Goal: Information Seeking & Learning: Learn about a topic

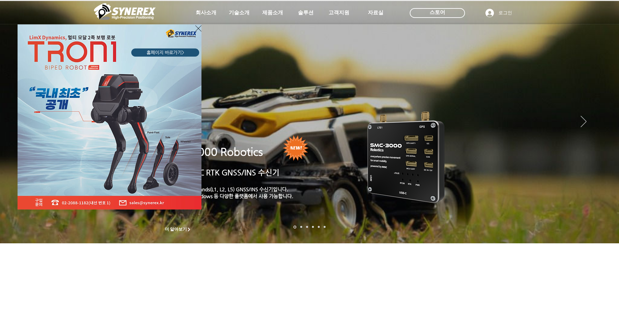
click at [198, 27] on icon "사이트로 돌아가기" at bounding box center [198, 28] width 6 height 8
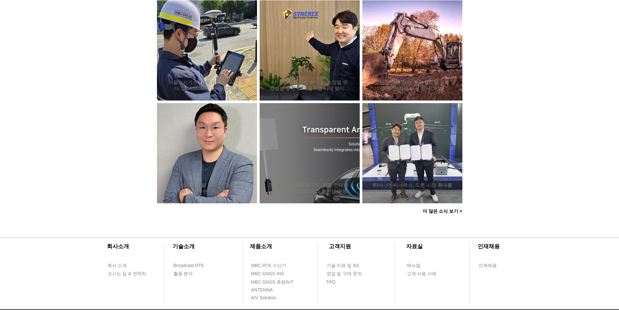
scroll to position [613, 0]
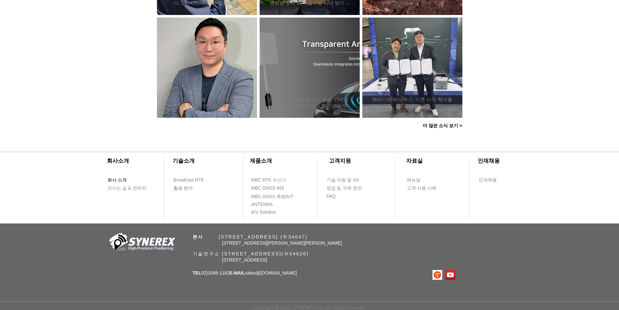
click at [122, 177] on span "회사 소개" at bounding box center [117, 180] width 19 height 6
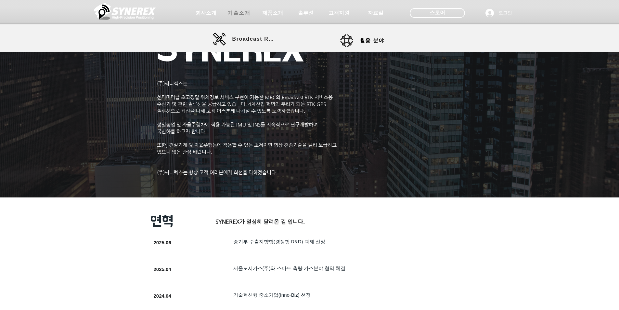
click at [239, 12] on span "기술소개" at bounding box center [238, 13] width 23 height 7
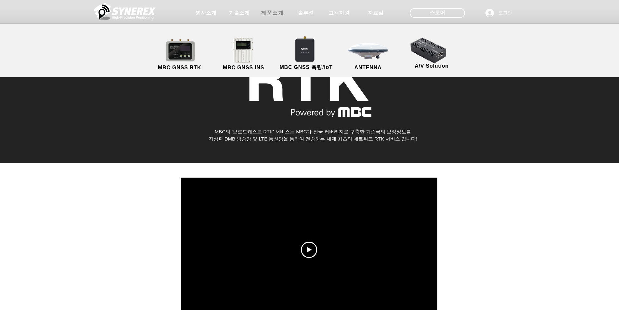
click at [277, 12] on span "제품소개" at bounding box center [272, 13] width 23 height 7
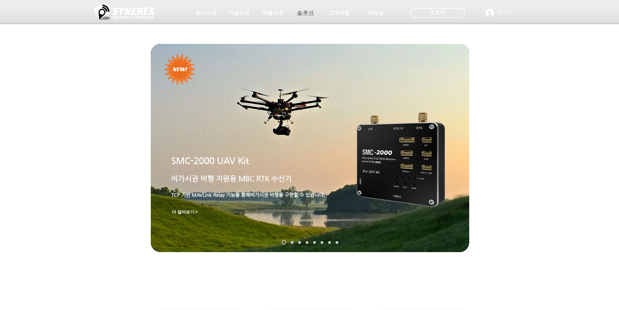
click at [304, 12] on span "솔루션" at bounding box center [305, 13] width 17 height 7
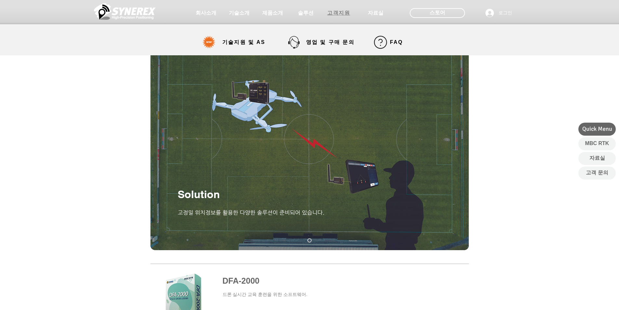
click at [342, 16] on span "고객지원" at bounding box center [338, 13] width 23 height 7
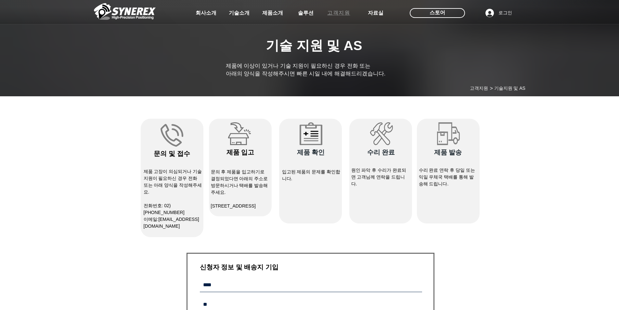
select select "******"
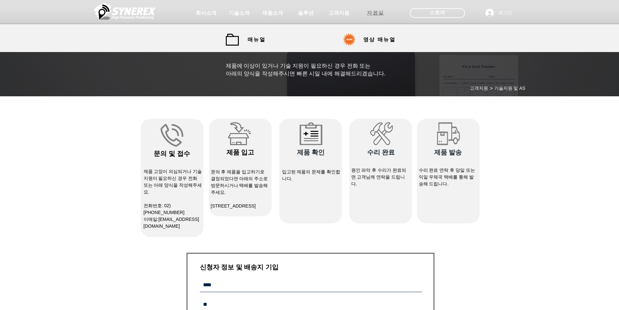
click at [374, 13] on span "자료실" at bounding box center [375, 13] width 17 height 7
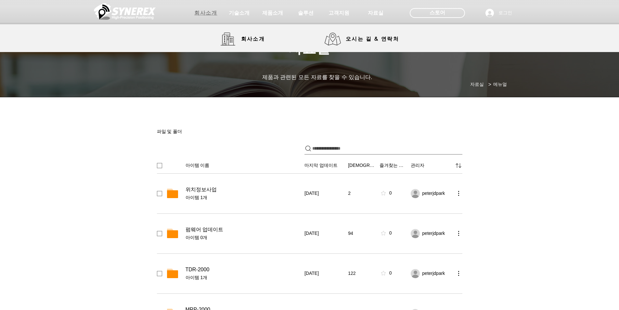
click at [207, 16] on span "회사소개" at bounding box center [205, 13] width 23 height 7
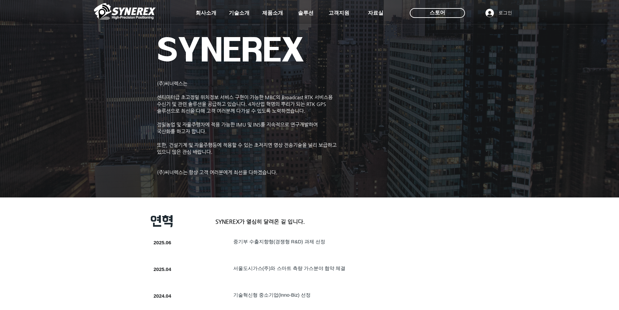
click at [131, 13] on img at bounding box center [125, 11] width 62 height 19
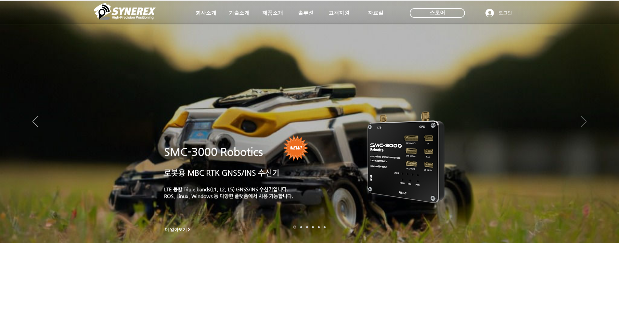
click at [583, 123] on icon "다음" at bounding box center [584, 121] width 6 height 11
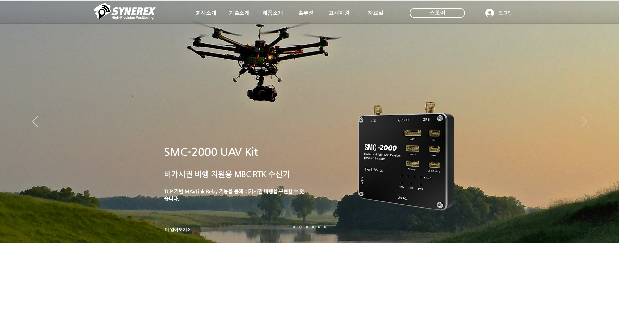
click at [583, 123] on icon "다음" at bounding box center [584, 121] width 6 height 11
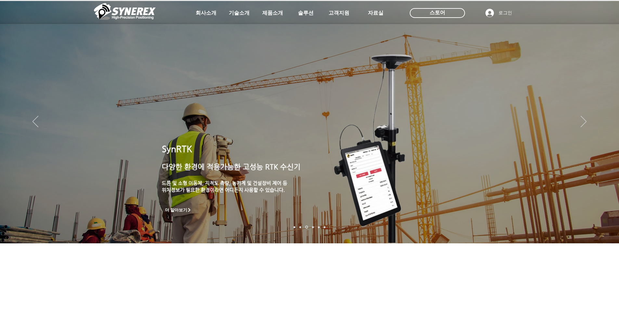
click at [187, 186] on p "​위치정보가 필요한 환경이라면 어디든지 사용할 수 있습니다." at bounding box center [254, 189] width 184 height 7
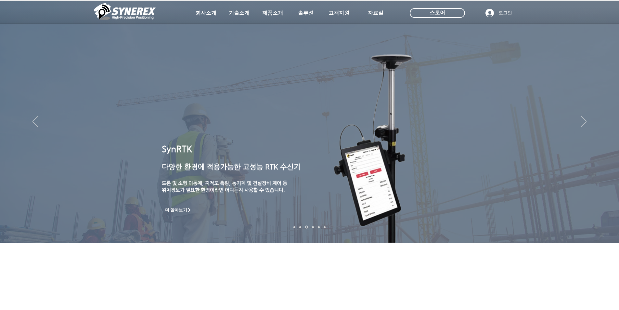
drag, startPoint x: 205, startPoint y: 260, endPoint x: 226, endPoint y: 198, distance: 65.3
click at [226, 198] on section "더 알아보기 SynRTK ​ 다양한 환경에 적용가능한 고성능 RTK 수신기 ​ 드론 및 소형 이동체, 지적도 측량, 농기계 및 건설장비 제어 …" at bounding box center [309, 197] width 619 height 197
click at [179, 209] on span "더 알아보기" at bounding box center [176, 210] width 22 height 6
click at [179, 208] on span "더 알아보기" at bounding box center [176, 210] width 22 height 6
click at [313, 227] on link "자율주행" at bounding box center [313, 227] width 2 height 2
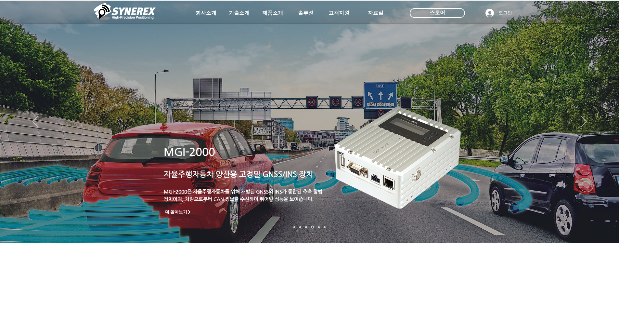
click at [367, 262] on div "main content" at bounding box center [309, 197] width 619 height 197
click at [326, 226] on nav "슬라이드" at bounding box center [309, 227] width 36 height 3
click at [324, 226] on link "정밀농업" at bounding box center [325, 227] width 2 height 2
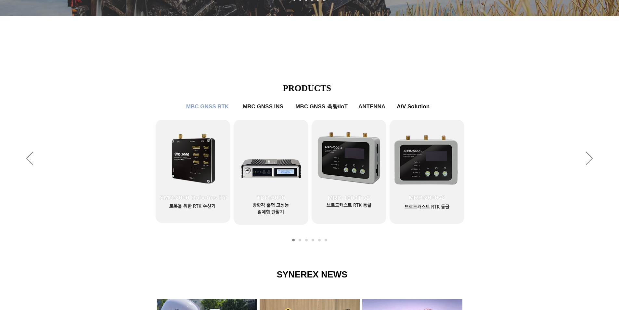
scroll to position [227, 0]
click at [299, 239] on link "MBC GNSS RTK2" at bounding box center [300, 239] width 3 height 3
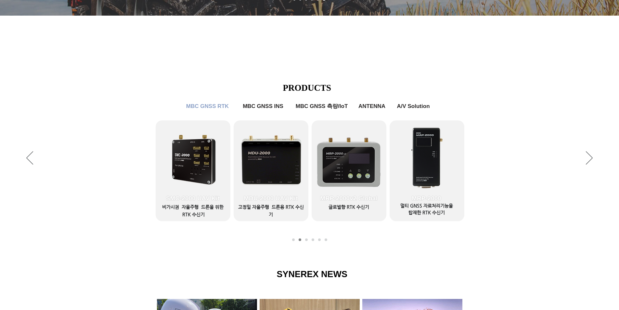
click at [309, 240] on nav "슬라이드" at bounding box center [309, 239] width 39 height 3
click at [313, 239] on link "MBC GNSS 측량/IoT" at bounding box center [313, 239] width 3 height 3
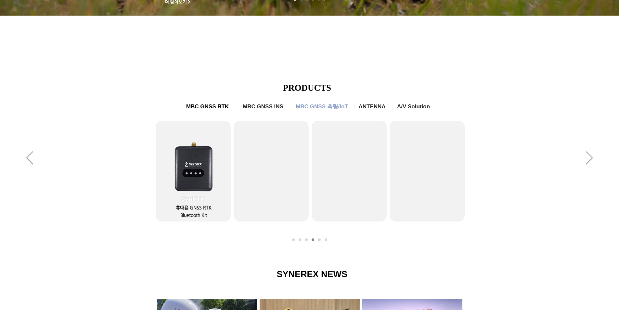
click at [325, 239] on link "A/V Solution" at bounding box center [326, 239] width 3 height 3
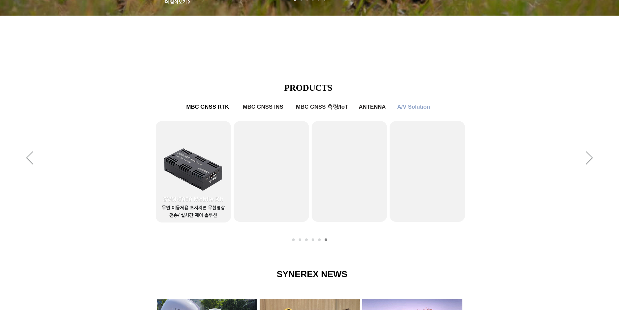
click at [297, 239] on nav "슬라이드" at bounding box center [309, 239] width 39 height 3
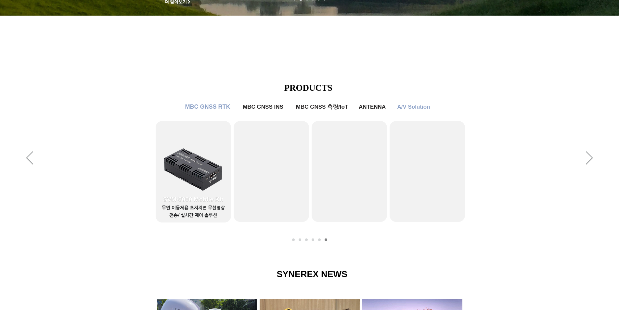
click at [211, 108] on span "MBC GNSS RTK" at bounding box center [207, 106] width 45 height 7
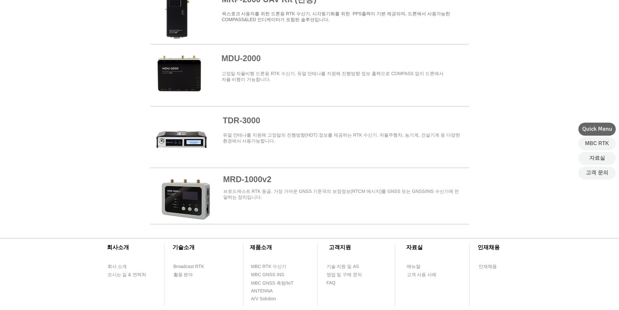
scroll to position [715, 0]
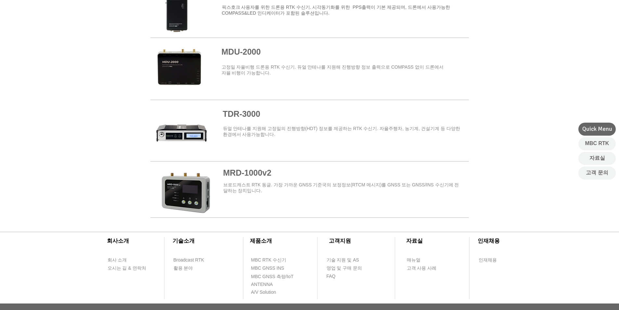
click at [260, 173] on span at bounding box center [309, 191] width 318 height 52
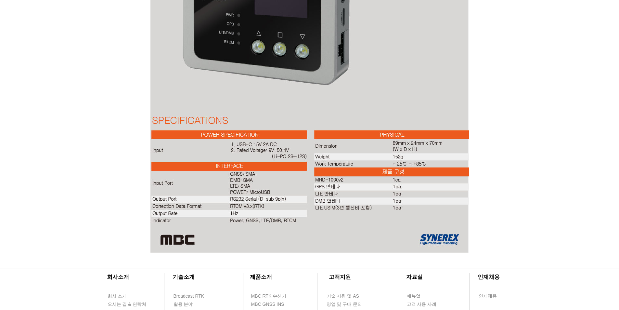
scroll to position [1397, 0]
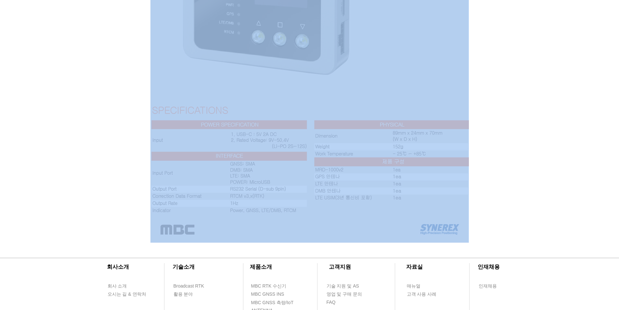
drag, startPoint x: 518, startPoint y: 214, endPoint x: 242, endPoint y: 182, distance: 278.3
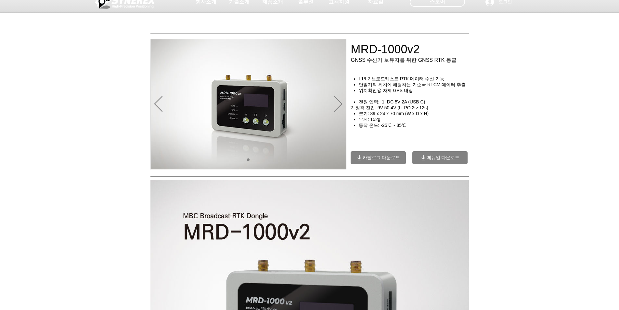
scroll to position [0, 0]
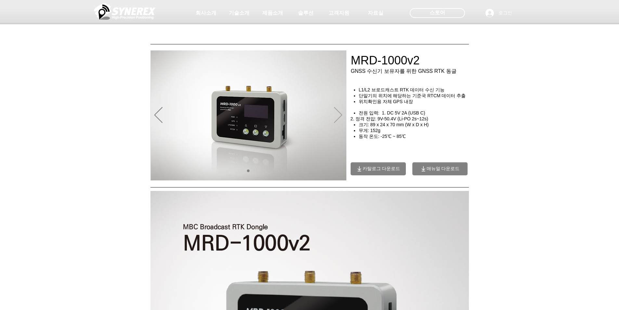
click at [337, 113] on icon "다음" at bounding box center [338, 115] width 8 height 16
click at [342, 115] on img "슬라이드쇼" at bounding box center [249, 115] width 196 height 130
click at [340, 114] on icon "다음" at bounding box center [338, 115] width 8 height 16
click at [340, 116] on icon "다음" at bounding box center [338, 115] width 8 height 16
click at [157, 111] on icon "이전" at bounding box center [158, 115] width 8 height 16
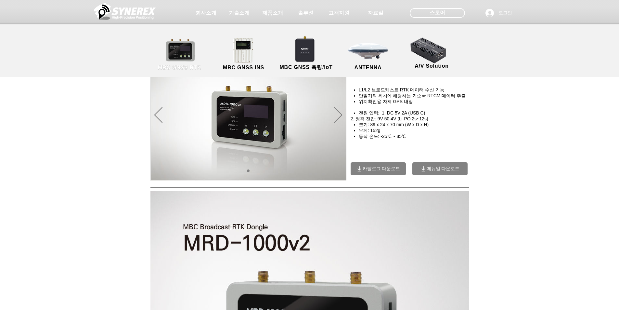
click at [172, 51] on link "MBC GNSS RTK" at bounding box center [179, 54] width 58 height 34
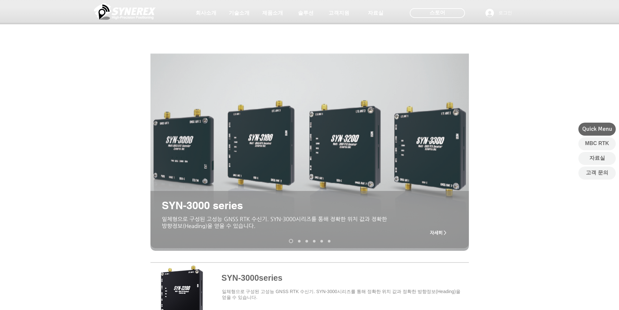
click at [300, 240] on link "SMC-2000" at bounding box center [299, 240] width 3 height 3
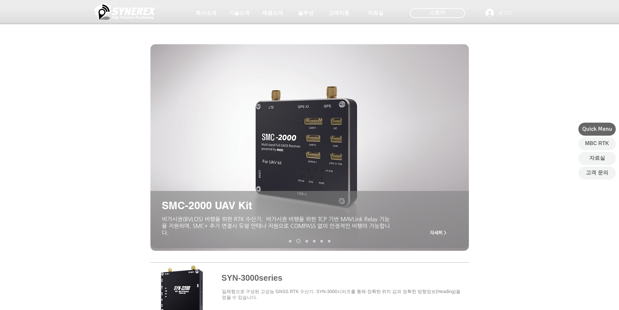
click at [306, 240] on link "MRP-2000v2" at bounding box center [306, 240] width 3 height 3
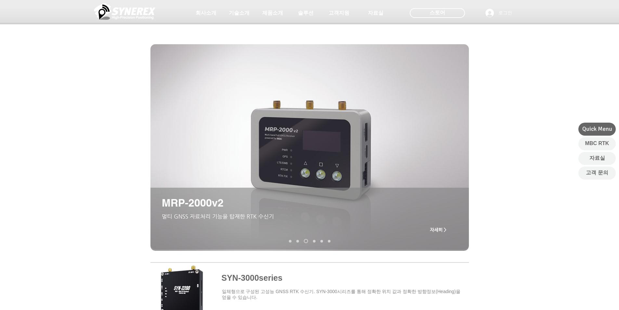
click at [314, 240] on link "MRD-1000v2" at bounding box center [314, 240] width 3 height 3
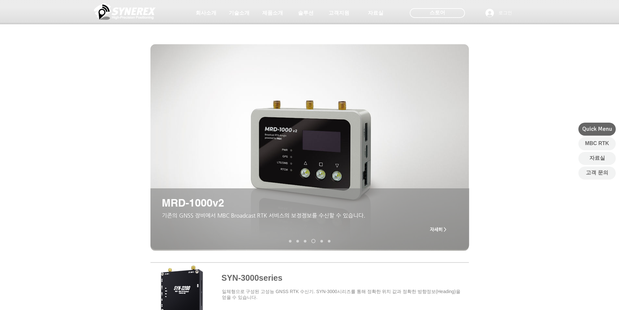
click at [323, 241] on nav "슬라이드" at bounding box center [309, 241] width 46 height 4
click at [321, 241] on link "TDR-3000" at bounding box center [321, 240] width 3 height 3
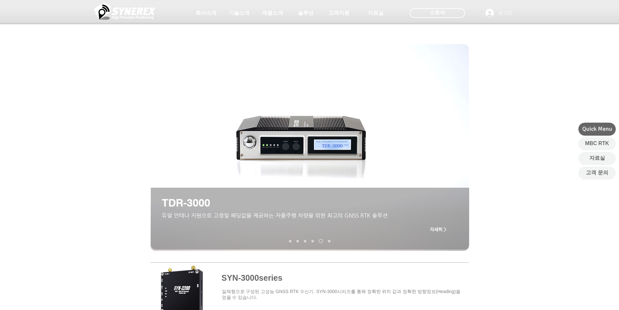
click at [329, 241] on link "MDU-2000 UAV Kit" at bounding box center [329, 240] width 3 height 3
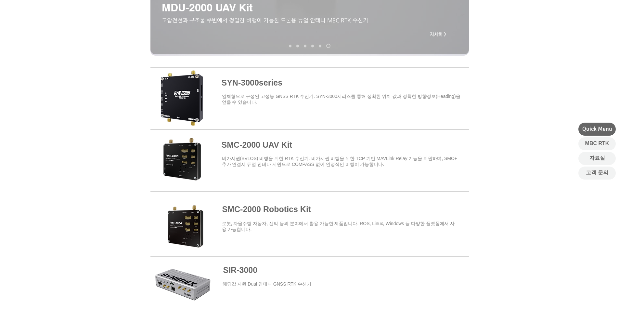
scroll to position [32, 0]
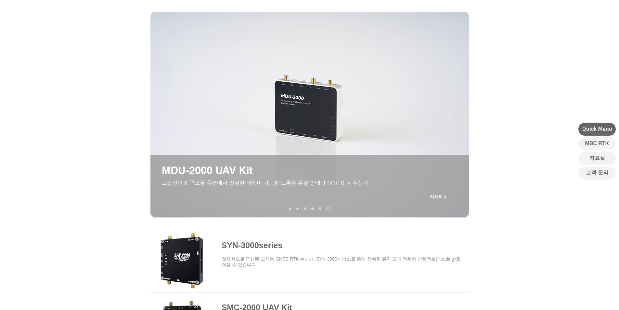
click at [443, 195] on span "자세히 >" at bounding box center [438, 196] width 26 height 13
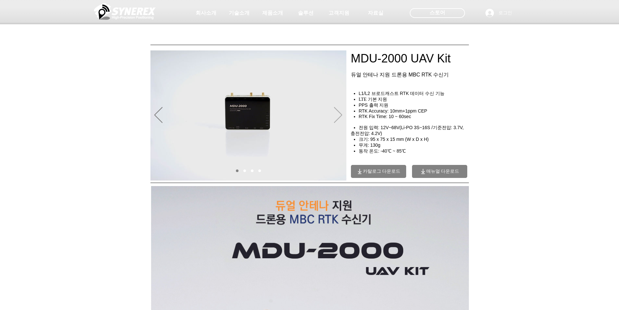
click at [341, 116] on icon "다음" at bounding box center [338, 115] width 8 height 16
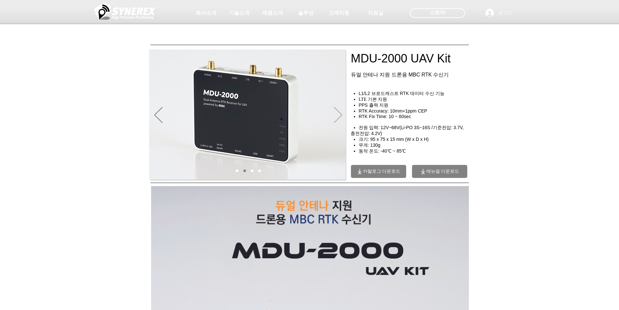
click at [341, 116] on icon "다음" at bounding box center [338, 115] width 8 height 16
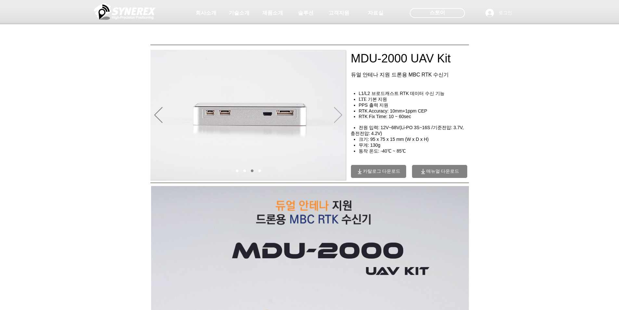
click at [341, 116] on icon "다음" at bounding box center [338, 115] width 8 height 16
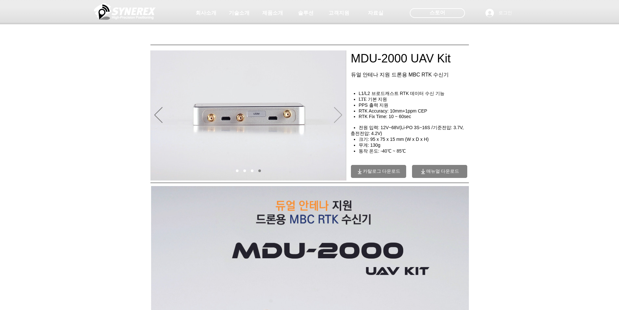
click at [341, 116] on icon "다음" at bounding box center [338, 115] width 8 height 16
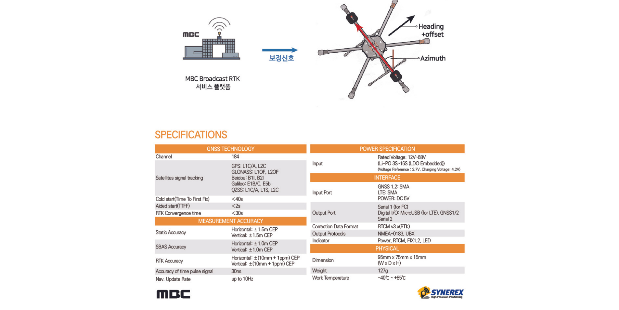
scroll to position [1462, 0]
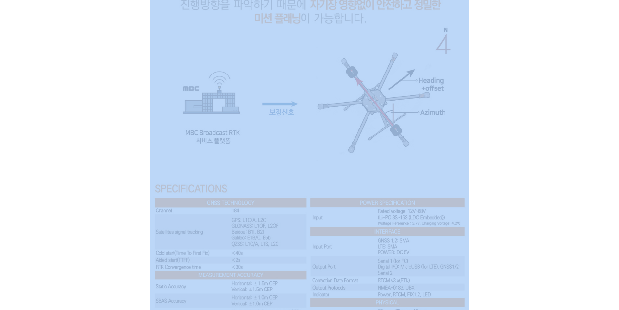
drag, startPoint x: 540, startPoint y: 218, endPoint x: 428, endPoint y: 219, distance: 112.4
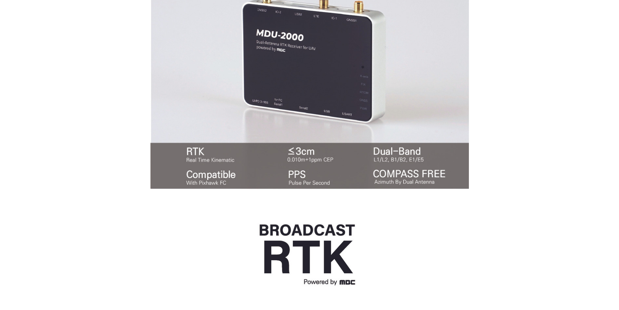
scroll to position [260, 0]
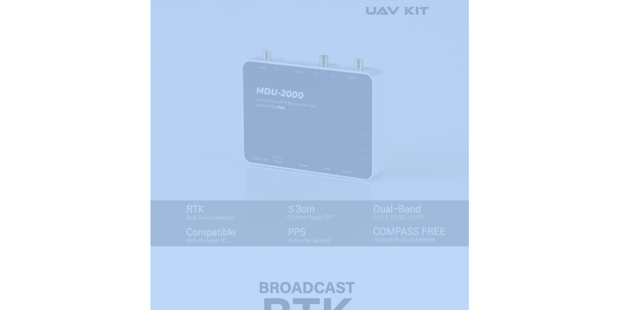
drag, startPoint x: 553, startPoint y: 218, endPoint x: 418, endPoint y: 209, distance: 135.5
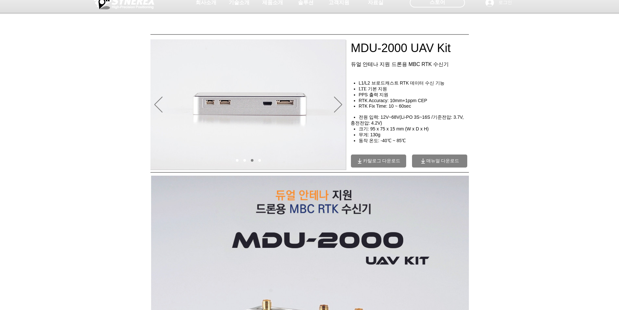
scroll to position [0, 0]
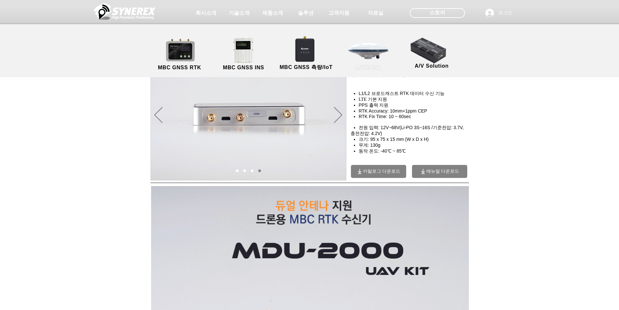
click at [359, 54] on link "ANTENNA" at bounding box center [368, 54] width 58 height 34
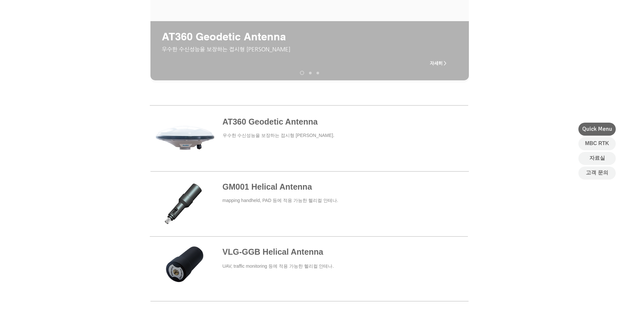
scroll to position [227, 0]
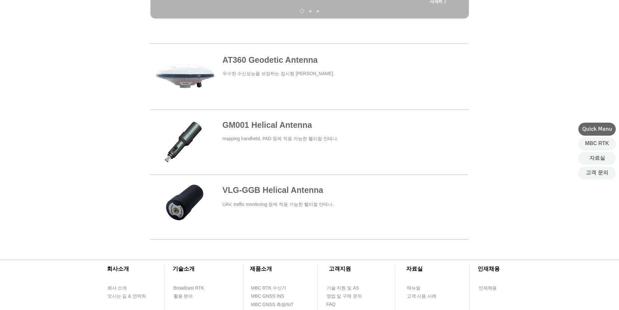
click at [295, 61] on span at bounding box center [309, 76] width 318 height 60
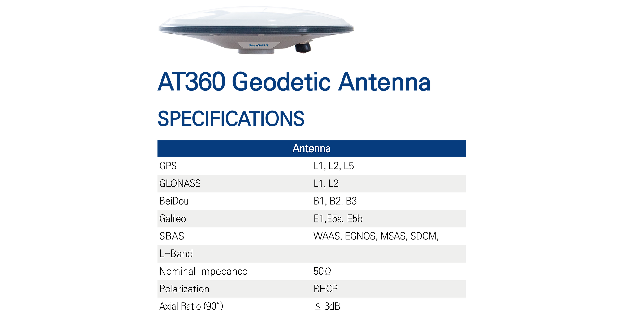
scroll to position [130, 0]
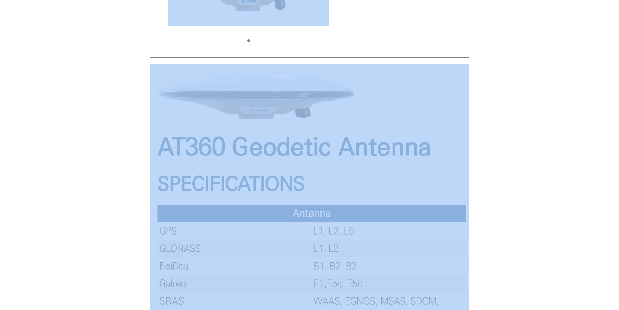
drag, startPoint x: 482, startPoint y: 132, endPoint x: 398, endPoint y: 132, distance: 83.8
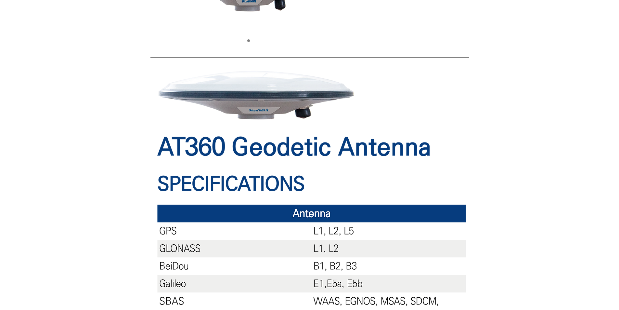
scroll to position [0, 0]
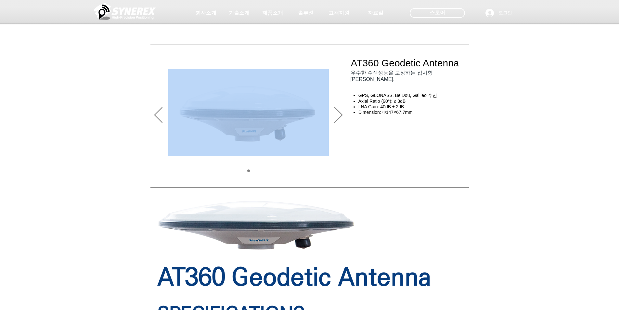
drag, startPoint x: 516, startPoint y: 147, endPoint x: 277, endPoint y: 114, distance: 240.5
click at [341, 116] on icon "다음" at bounding box center [338, 115] width 8 height 16
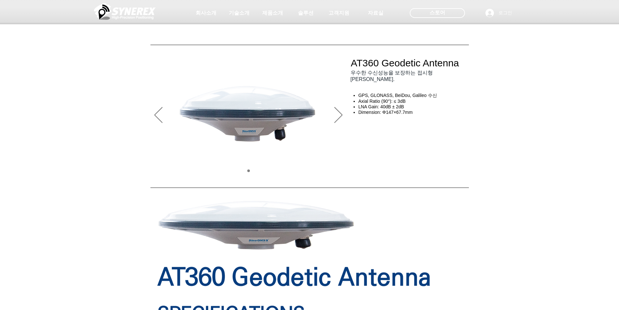
click at [421, 140] on div "main content" at bounding box center [411, 188] width 120 height 117
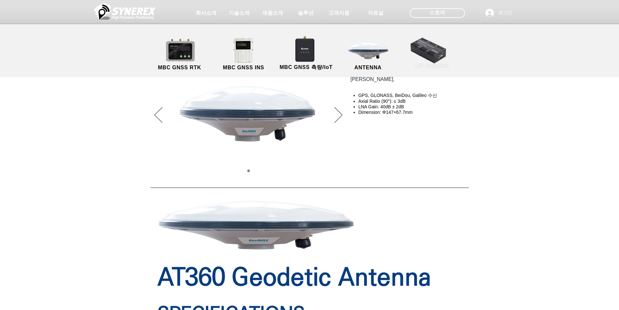
click at [423, 53] on link "A/V Solution" at bounding box center [432, 53] width 58 height 34
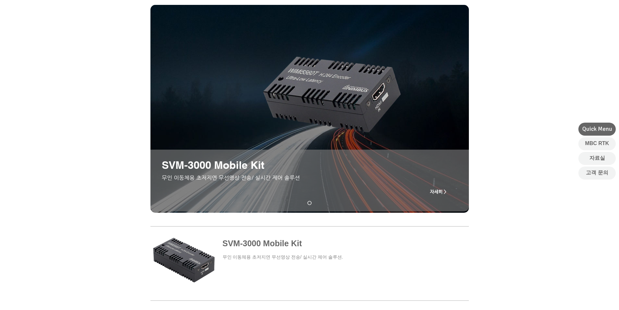
scroll to position [65, 0]
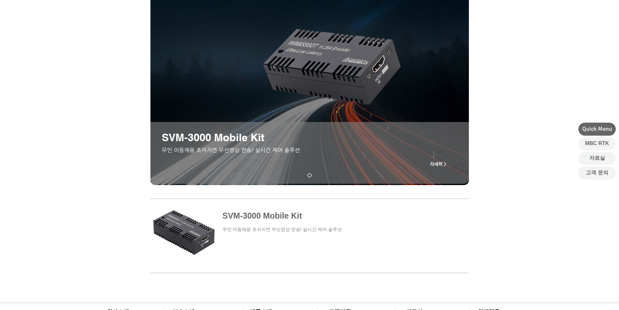
click at [438, 162] on span "자세히 >" at bounding box center [438, 163] width 17 height 5
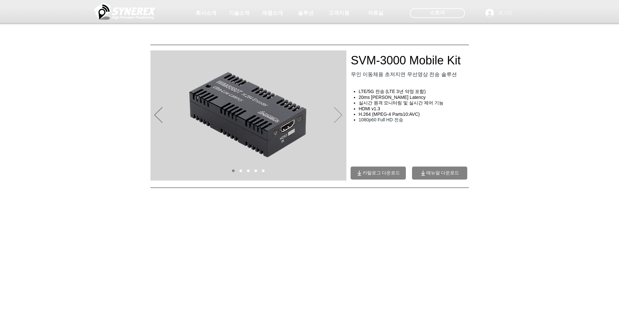
click at [339, 114] on icon "다음" at bounding box center [338, 115] width 8 height 16
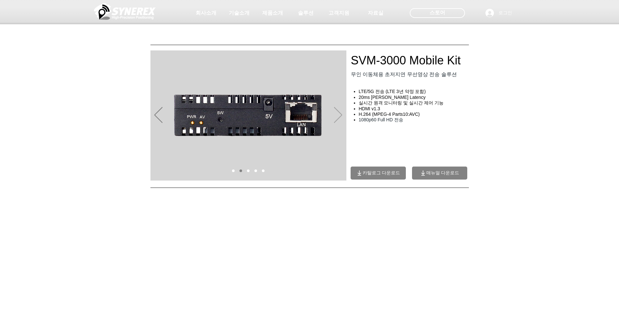
click at [339, 114] on icon "다음" at bounding box center [338, 115] width 8 height 16
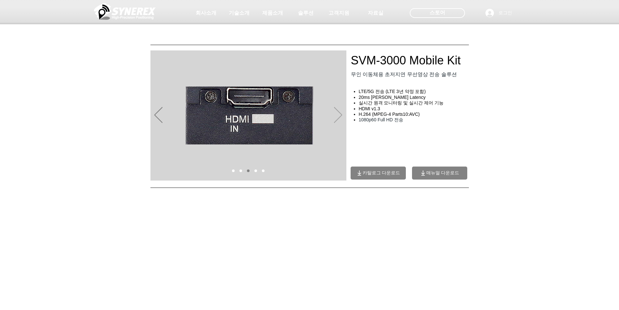
click at [339, 114] on icon "다음" at bounding box center [338, 115] width 8 height 16
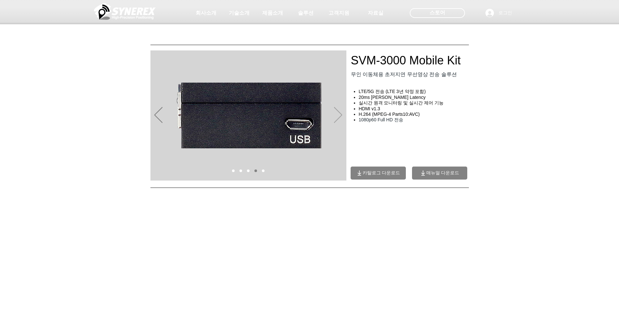
click at [339, 114] on icon "다음" at bounding box center [338, 115] width 8 height 16
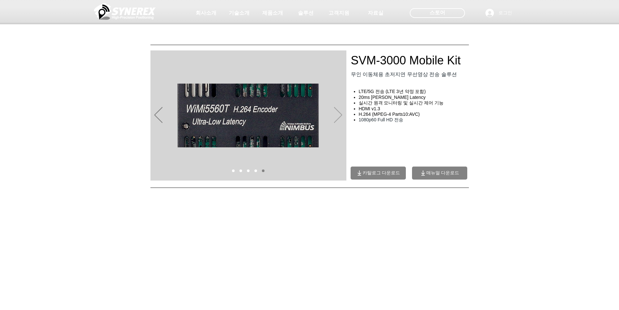
click at [339, 114] on icon "다음" at bounding box center [338, 115] width 8 height 16
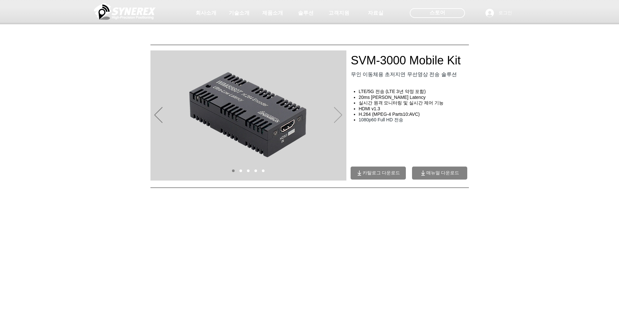
click at [339, 114] on icon "다음" at bounding box center [338, 115] width 8 height 16
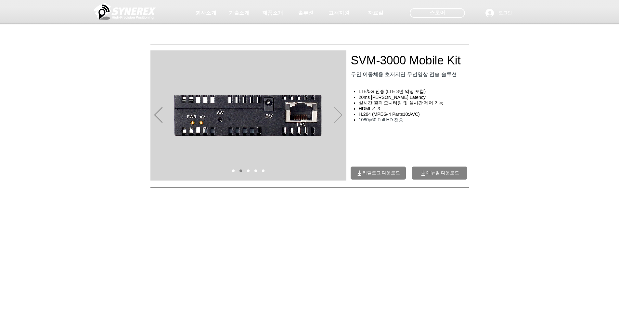
click at [339, 114] on icon "다음" at bounding box center [338, 115] width 8 height 16
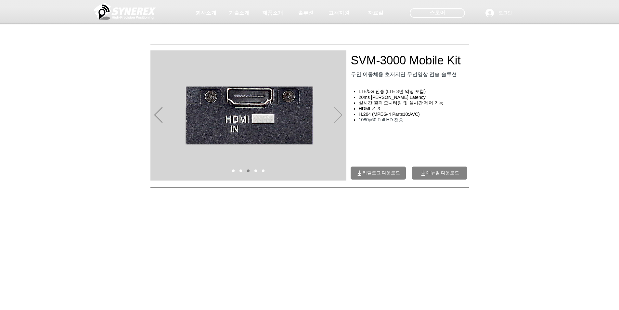
click at [339, 114] on icon "다음" at bounding box center [338, 115] width 8 height 16
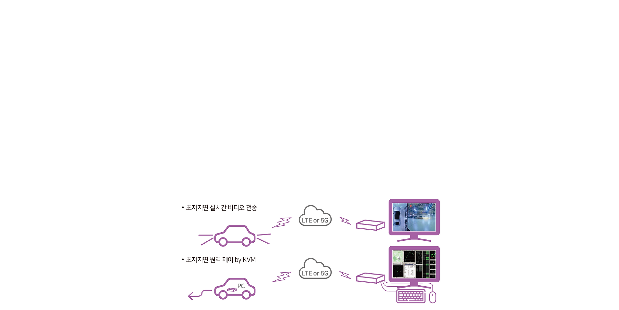
scroll to position [812, 0]
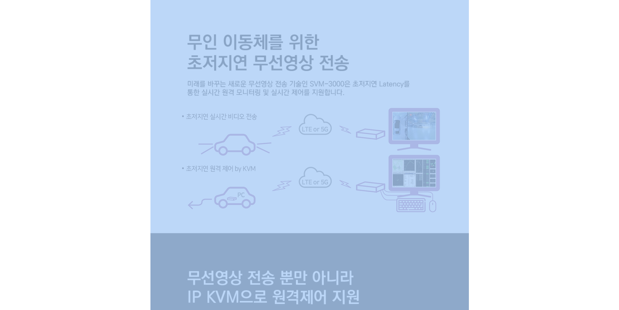
drag, startPoint x: 478, startPoint y: 138, endPoint x: 342, endPoint y: 130, distance: 136.4
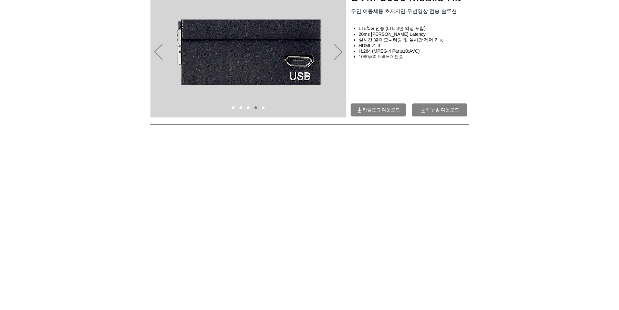
scroll to position [0, 0]
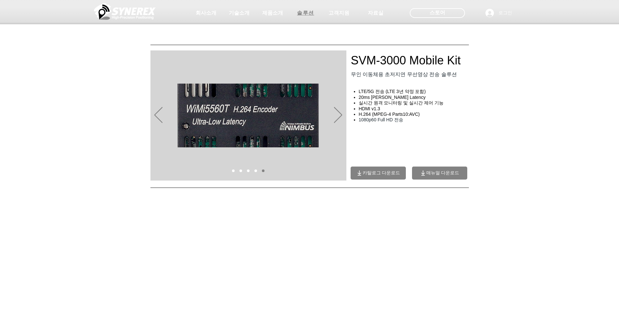
click at [299, 14] on span "솔루션" at bounding box center [305, 13] width 17 height 7
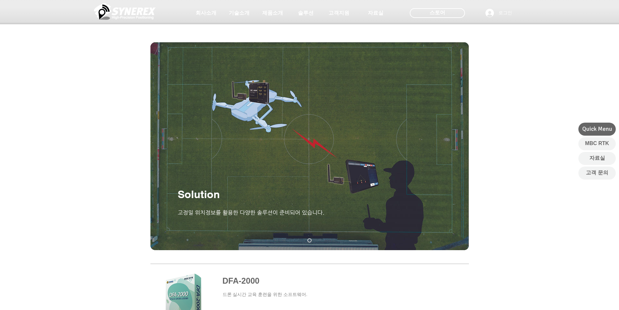
click at [506, 133] on div "main content" at bounding box center [309, 177] width 619 height 157
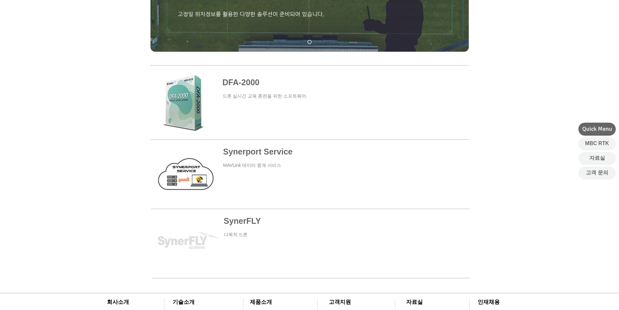
scroll to position [227, 0]
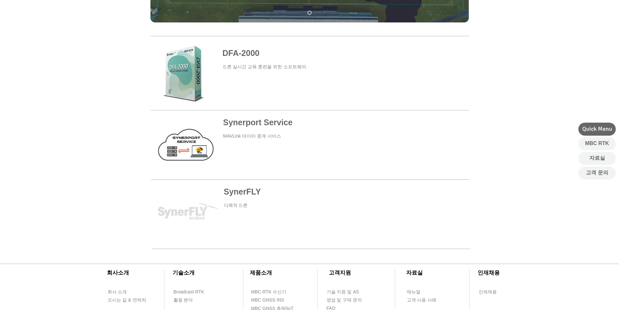
click at [252, 54] on span at bounding box center [309, 72] width 318 height 61
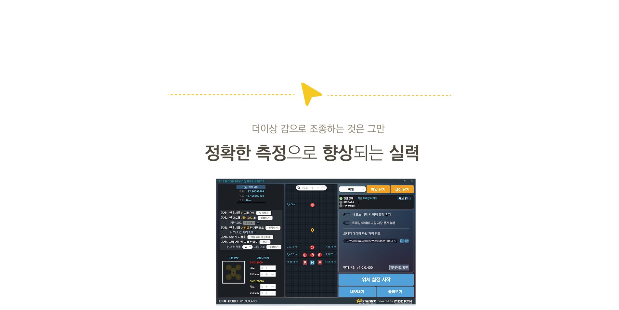
scroll to position [877, 0]
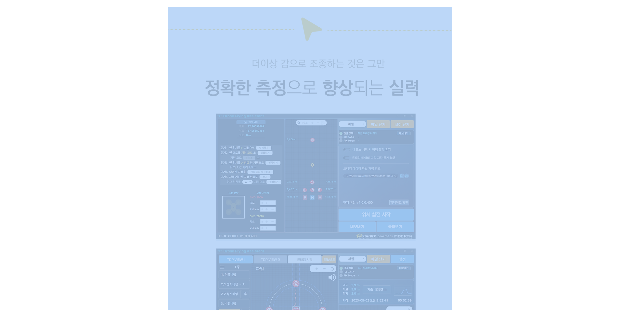
drag, startPoint x: 498, startPoint y: 133, endPoint x: 354, endPoint y: 115, distance: 144.7
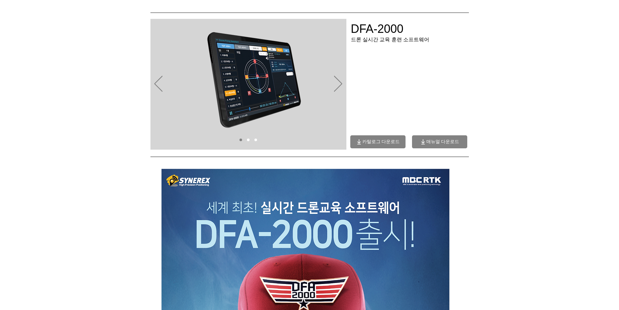
scroll to position [0, 0]
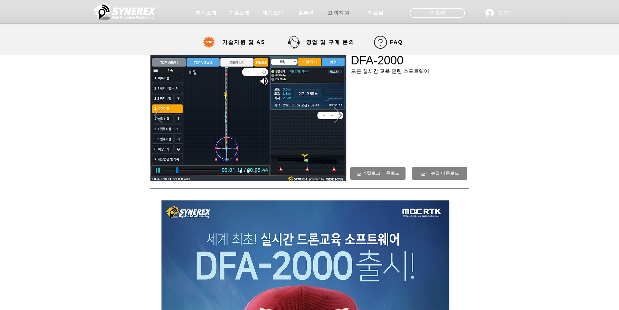
click at [340, 15] on span "고객지원" at bounding box center [338, 13] width 23 height 7
select select "******"
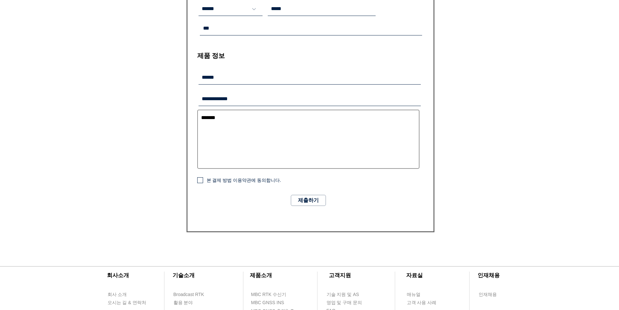
scroll to position [325, 0]
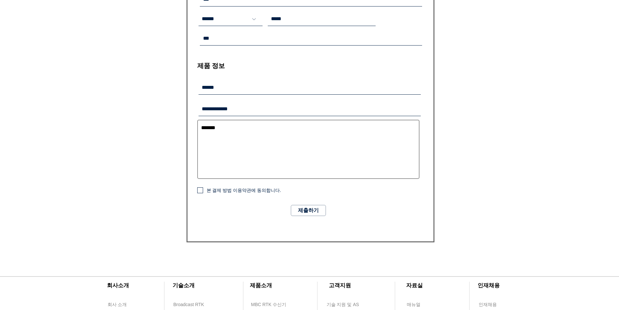
click at [258, 189] on span "본 결제 방법 이용약관에 동의합니다." at bounding box center [244, 189] width 74 height 5
click at [466, 182] on div "main content" at bounding box center [309, 19] width 619 height 490
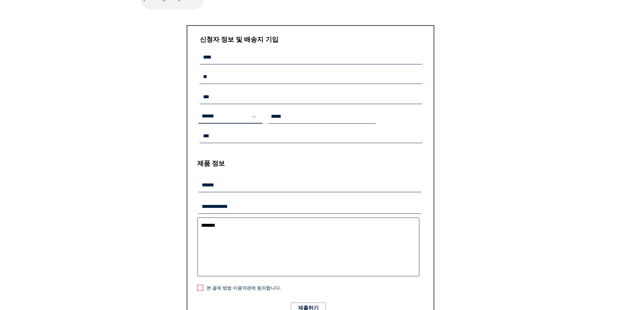
click at [251, 119] on select "******* ******* ****** ***** ******* ******* ******* ******* ****** ******* ***…" at bounding box center [231, 117] width 64 height 14
click at [290, 118] on input "main content" at bounding box center [322, 117] width 108 height 14
click at [418, 146] on form "​신청자 정보 및 배송지 기입 ******* ******* ****** ***** ******* ******* ******* ******* *…" at bounding box center [311, 182] width 248 height 315
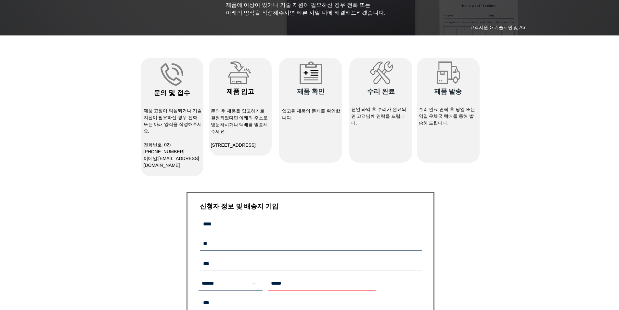
scroll to position [0, 0]
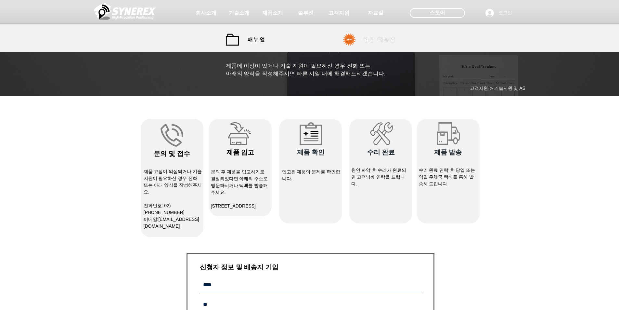
click at [374, 36] on span "영상 매뉴얼" at bounding box center [379, 39] width 49 height 13
click at [381, 42] on span "영상 매뉴얼" at bounding box center [379, 39] width 32 height 7
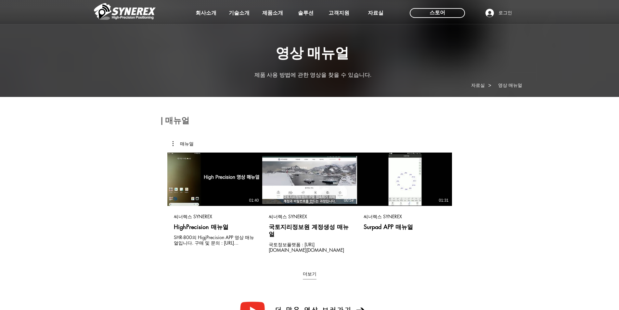
click at [382, 42] on div at bounding box center [309, 48] width 619 height 96
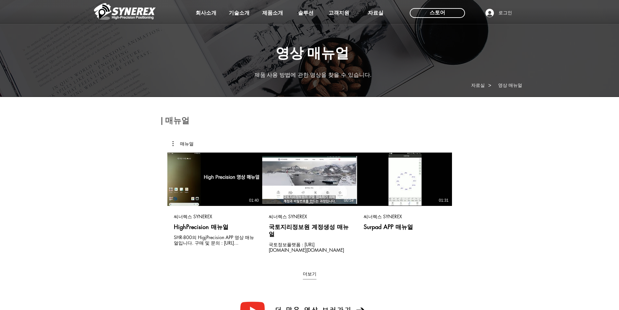
scroll to position [97, 0]
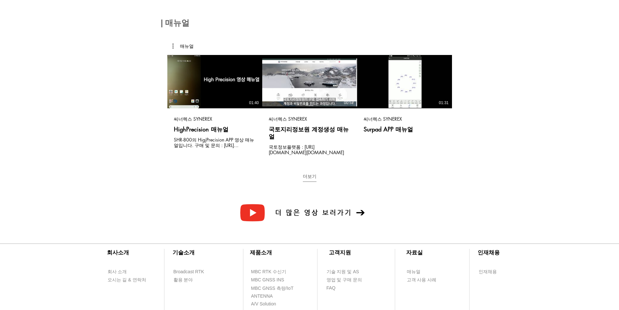
click at [309, 173] on button "더보기" at bounding box center [310, 177] width 14 height 9
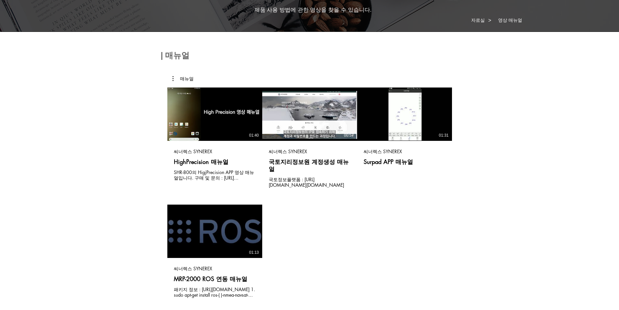
scroll to position [0, 0]
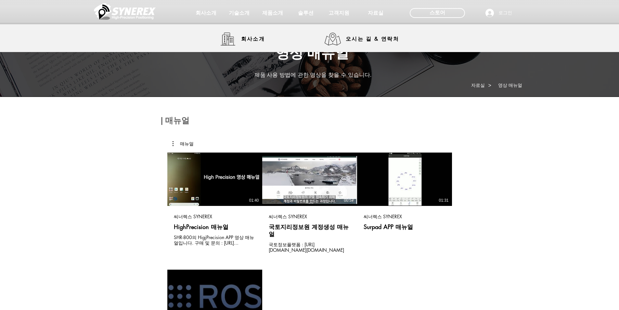
click at [129, 13] on img at bounding box center [125, 11] width 62 height 19
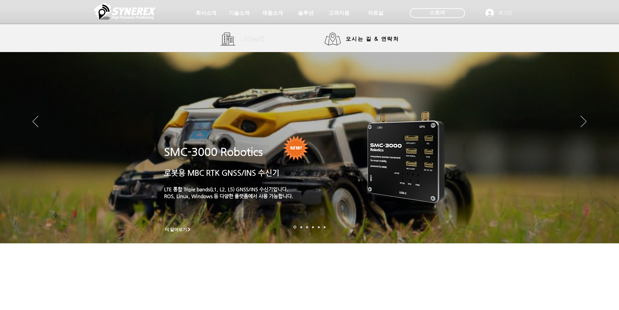
click at [248, 41] on span "회사소개" at bounding box center [253, 39] width 24 height 7
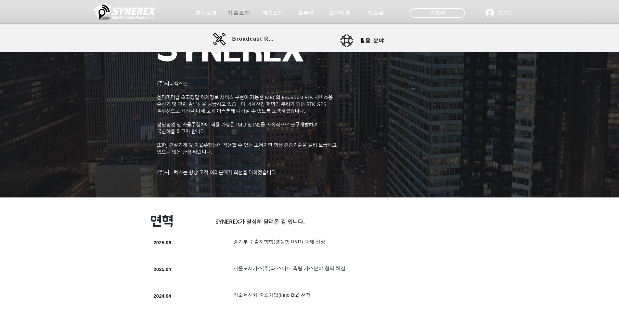
click at [239, 13] on span "기술소개" at bounding box center [238, 13] width 23 height 7
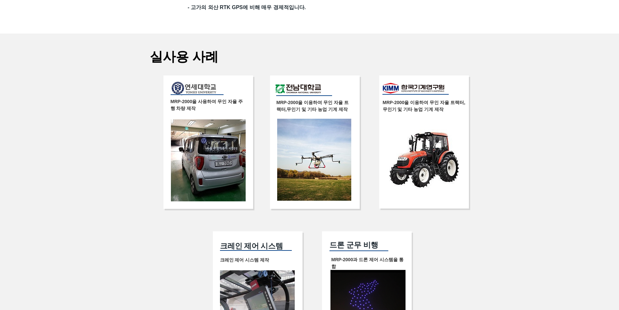
scroll to position [1170, 0]
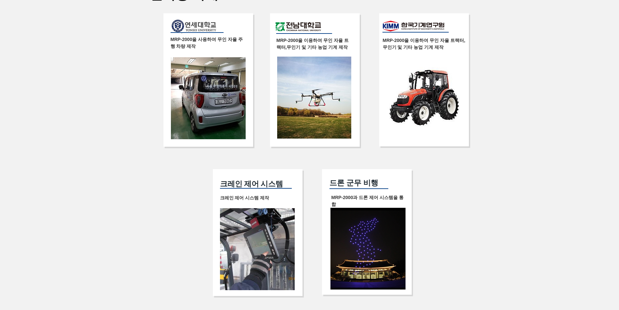
click at [215, 90] on img at bounding box center [208, 98] width 75 height 82
click at [198, 45] on span "MRP-2000을 사용하여 무인 자율 주행 차량 제작" at bounding box center [207, 43] width 72 height 12
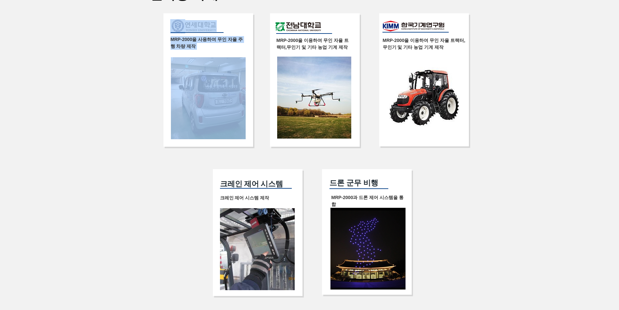
drag, startPoint x: 165, startPoint y: 46, endPoint x: 237, endPoint y: 64, distance: 73.6
click at [237, 64] on div "MRP-2000을 사용하여 무인 자율 주행 차량 제작" at bounding box center [208, 79] width 90 height 133
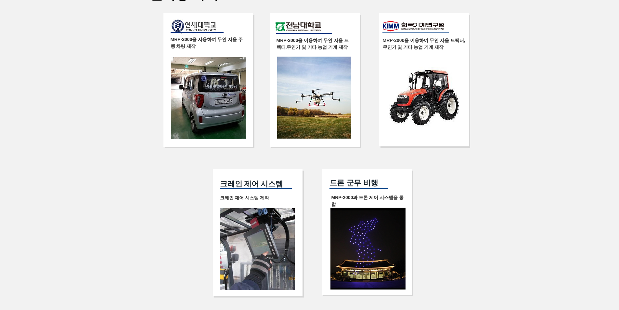
click at [475, 221] on div at bounding box center [309, 144] width 619 height 347
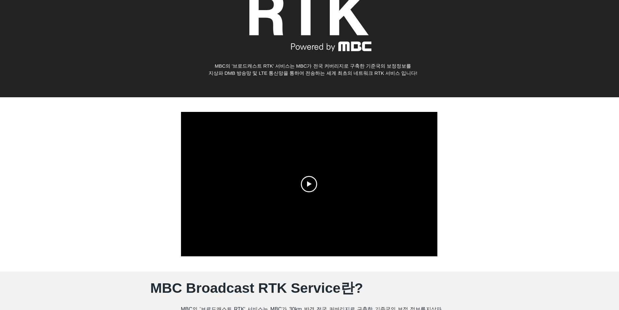
scroll to position [0, 0]
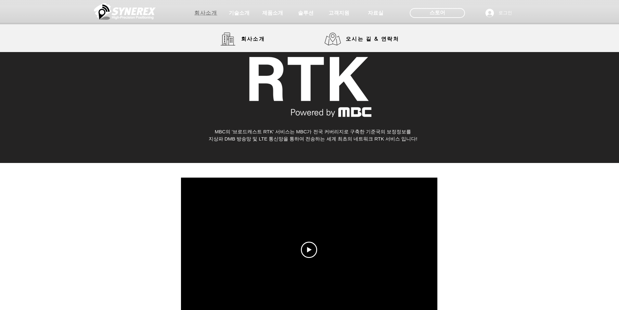
click at [202, 12] on span "회사소개" at bounding box center [205, 13] width 23 height 7
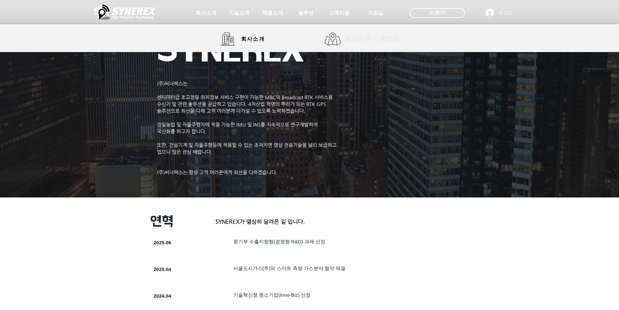
click at [362, 41] on span "오시는 길 & 연락처" at bounding box center [372, 38] width 53 height 7
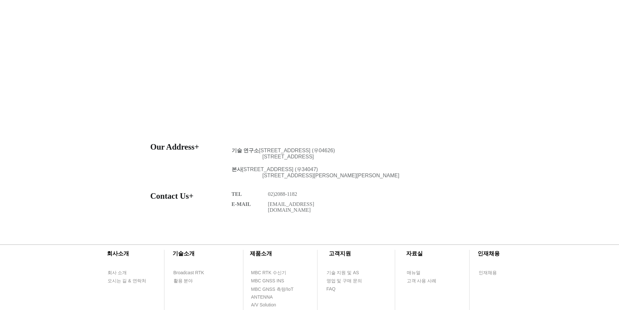
scroll to position [260, 0]
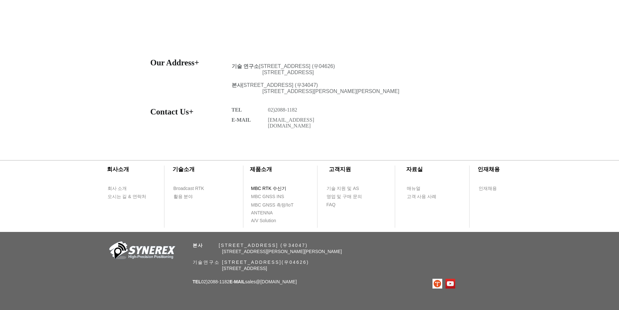
click at [270, 186] on span "MBC RTK 수신기" at bounding box center [268, 188] width 35 height 6
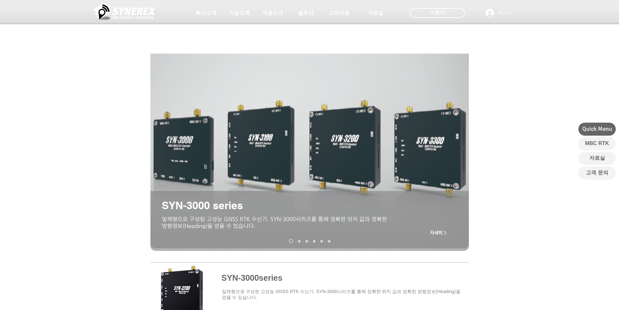
click at [439, 231] on span "자세히 >" at bounding box center [438, 232] width 17 height 5
click at [204, 135] on img "슬라이드쇼" at bounding box center [309, 147] width 318 height 206
click at [259, 277] on span at bounding box center [309, 292] width 318 height 57
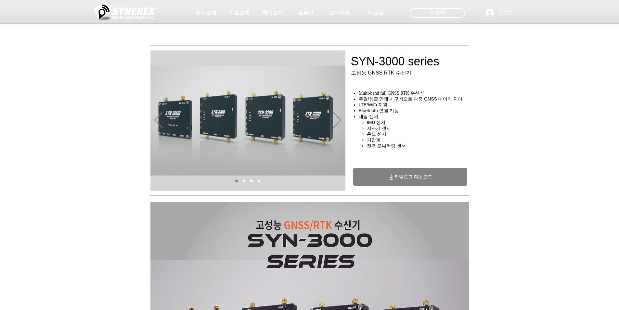
click at [244, 179] on img "슬라이드쇼" at bounding box center [247, 120] width 195 height 140
click at [245, 181] on link "SYN-3000" at bounding box center [244, 180] width 3 height 3
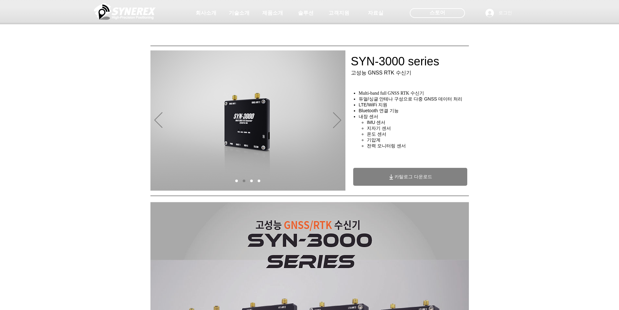
click at [252, 181] on link "SYN-3100" at bounding box center [251, 180] width 3 height 3
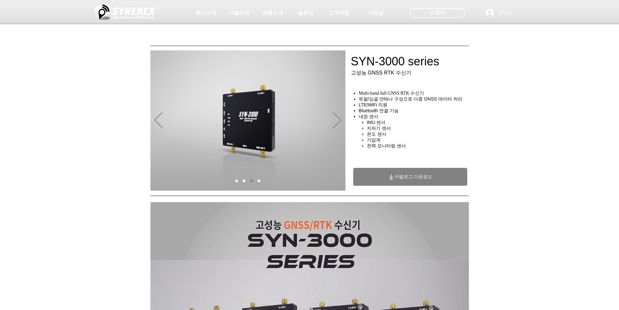
click at [258, 180] on link "SYN-3200" at bounding box center [259, 180] width 3 height 3
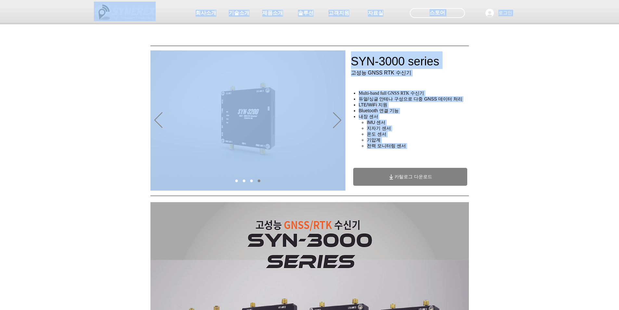
drag, startPoint x: 426, startPoint y: 157, endPoint x: 354, endPoint y: 77, distance: 106.8
click at [454, 125] on h4 "IMU 센서​" at bounding box center [420, 123] width 106 height 6
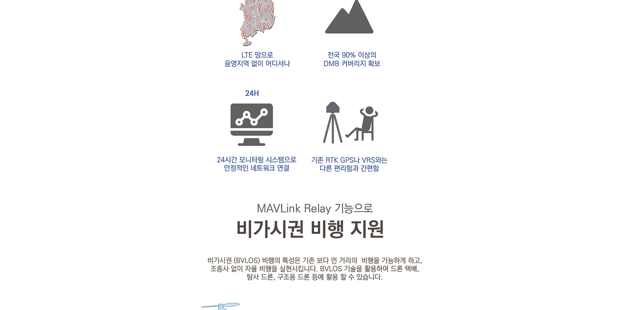
scroll to position [715, 0]
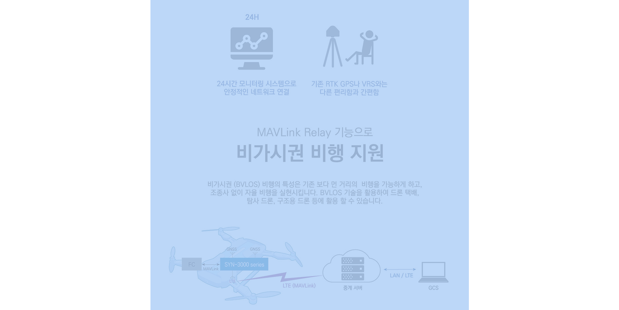
drag, startPoint x: 524, startPoint y: 187, endPoint x: 308, endPoint y: 131, distance: 223.8
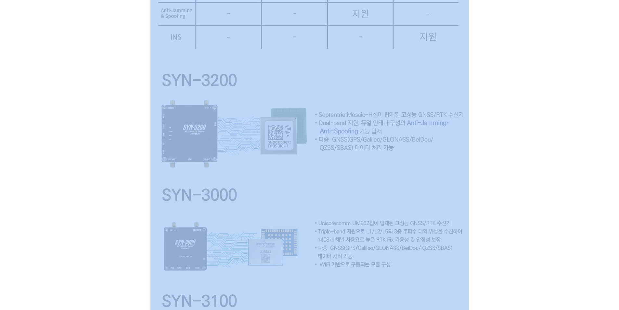
scroll to position [1332, 0]
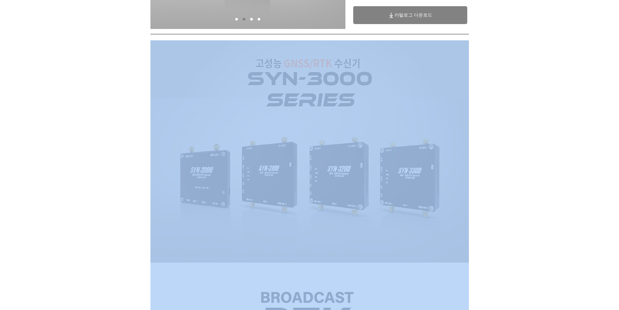
scroll to position [0, 0]
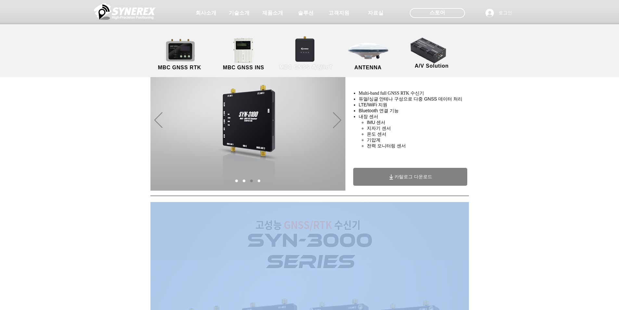
click at [300, 42] on link "MBC GNSS 측량/IoT" at bounding box center [306, 54] width 63 height 34
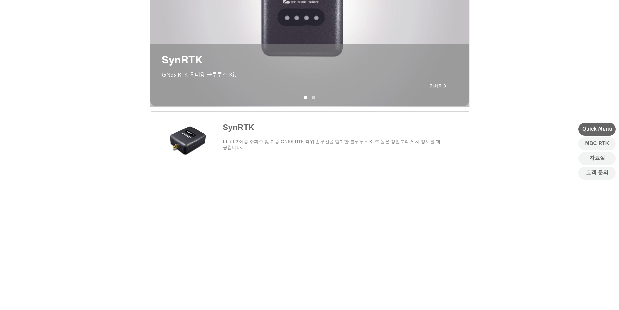
scroll to position [130, 0]
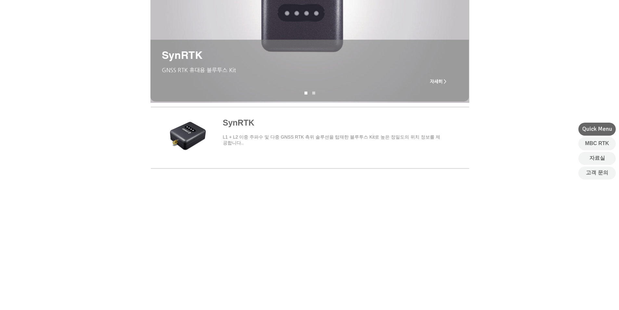
click at [245, 122] on span "main content" at bounding box center [309, 136] width 318 height 60
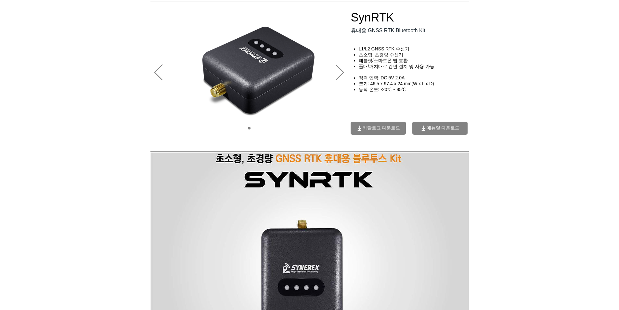
scroll to position [130, 0]
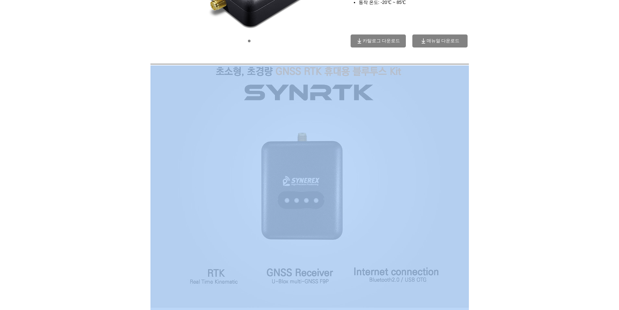
drag, startPoint x: 508, startPoint y: 158, endPoint x: 315, endPoint y: 120, distance: 196.0
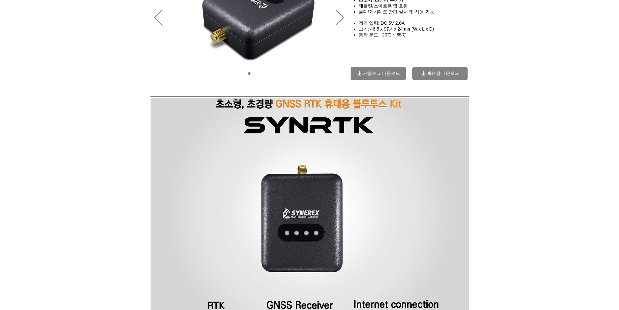
scroll to position [0, 0]
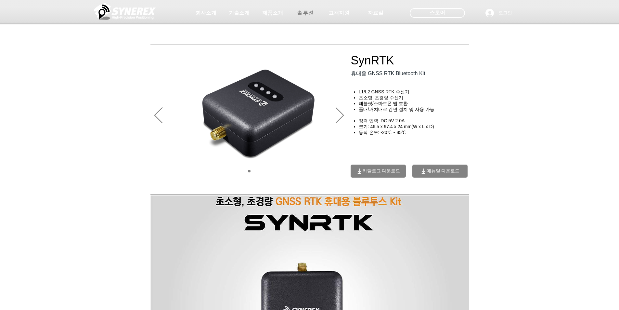
click at [305, 13] on span "솔루션" at bounding box center [305, 13] width 17 height 7
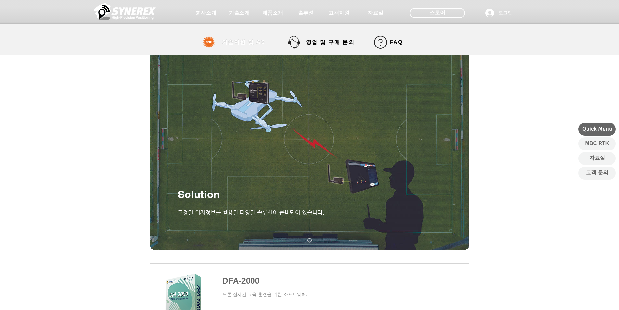
click at [251, 41] on span "기술지원 및 AS" at bounding box center [243, 42] width 43 height 7
select select "******"
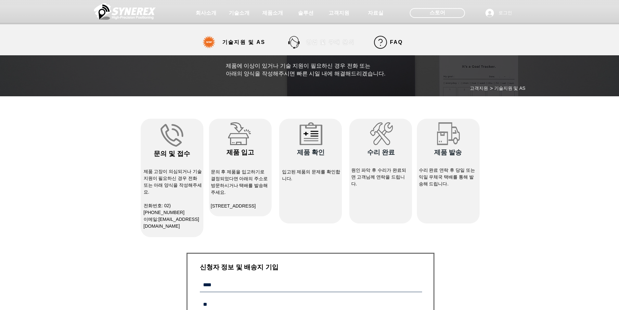
click at [330, 39] on span "영업 및 구매 문의" at bounding box center [330, 42] width 48 height 7
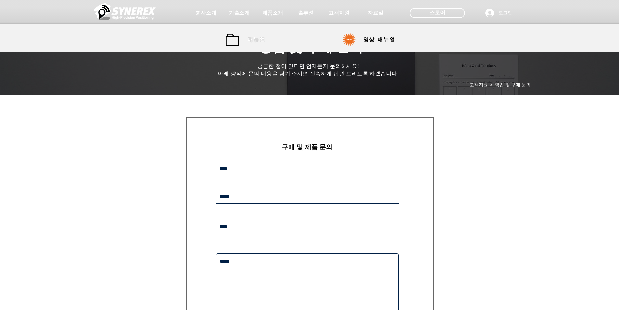
click at [257, 37] on span "매뉴얼" at bounding box center [257, 39] width 18 height 7
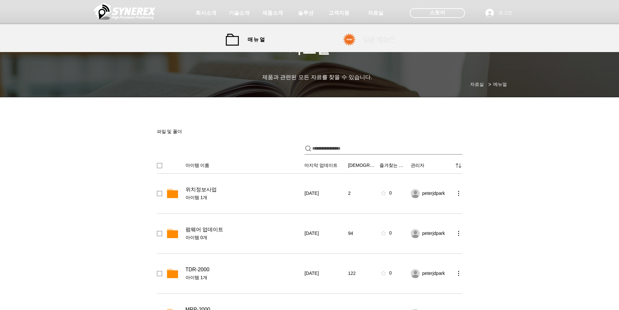
click at [376, 39] on span "영상 매뉴얼" at bounding box center [379, 39] width 32 height 7
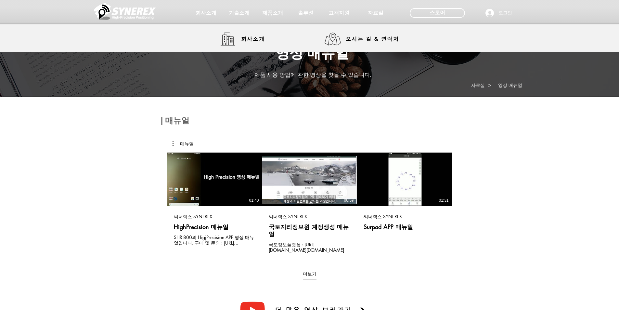
click at [140, 8] on img at bounding box center [125, 11] width 62 height 19
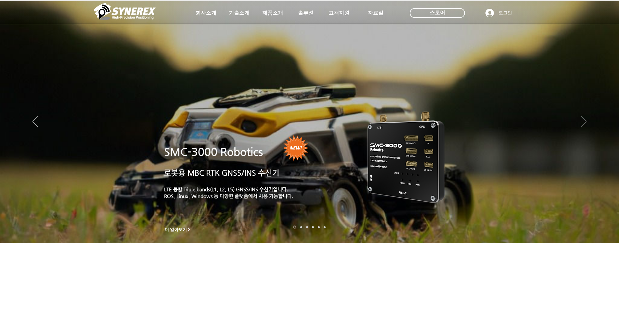
click at [582, 118] on icon "다음" at bounding box center [584, 121] width 6 height 11
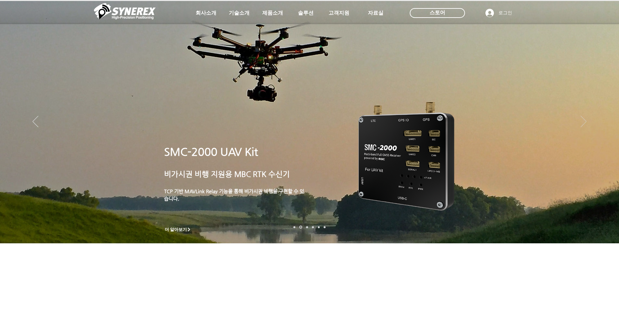
click at [582, 118] on icon "다음" at bounding box center [584, 121] width 6 height 11
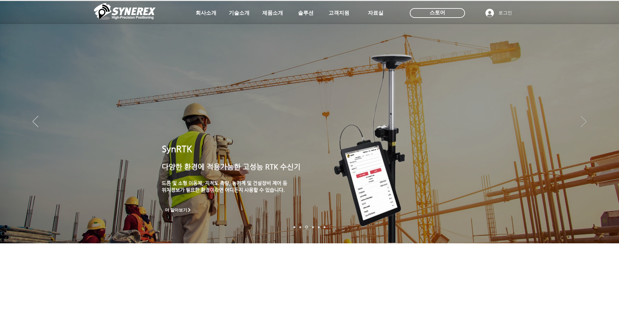
click at [584, 124] on icon "다음" at bounding box center [584, 121] width 6 height 11
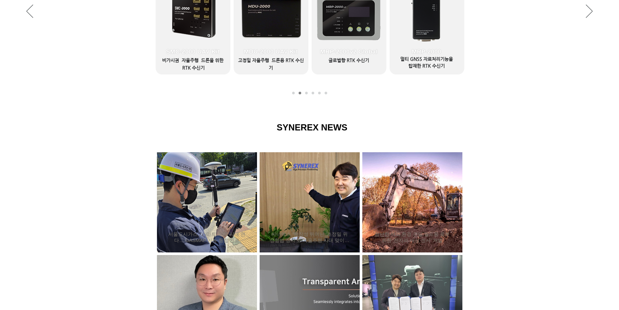
scroll to position [422, 0]
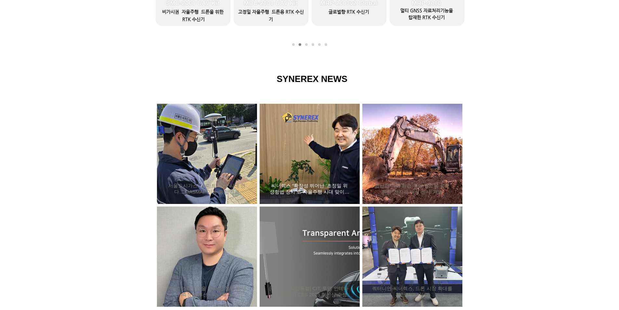
click at [300, 139] on div "씨너렉스 “확장성 뛰어난 ‘초정밀 위성항법 장치’로 자율주행 시대 맞이할 것”" at bounding box center [309, 153] width 83 height 84
click at [202, 183] on h2 "서울도시가스, ‘스마트 측량’ 시대 연다… GASMAP 기능 통합 완료" at bounding box center [207, 189] width 81 height 12
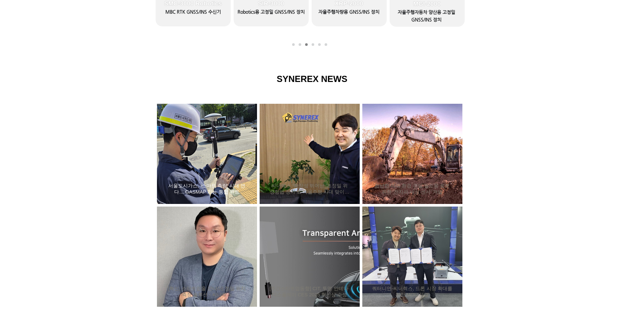
click at [233, 186] on h2 "서울도시가스, ‘스마트 측량’ 시대 연다… GASMAP 기능 통합 완료" at bounding box center [207, 189] width 81 height 12
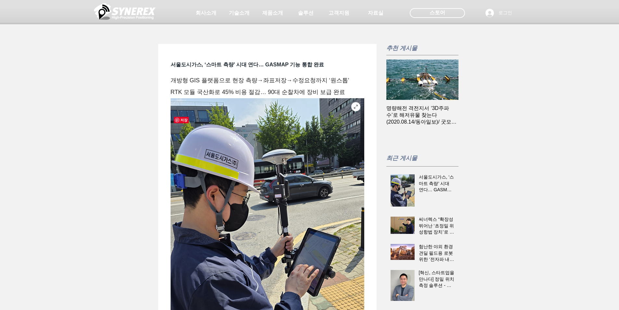
scroll to position [32, 0]
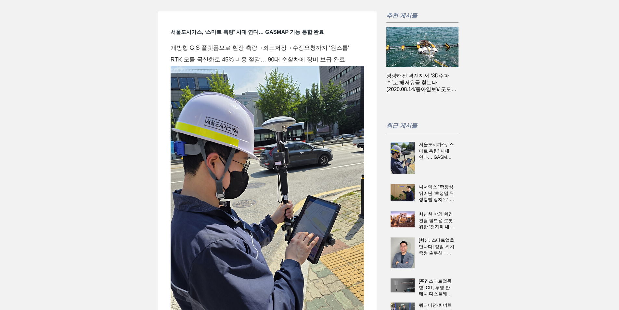
click at [406, 193] on img "게시물 목록입니다. 열람할 게시물을 선택하세요." at bounding box center [403, 192] width 24 height 17
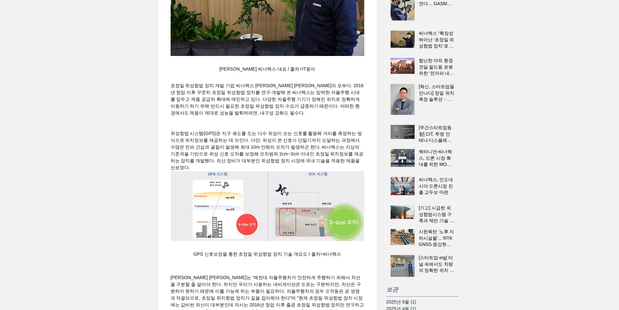
scroll to position [227, 0]
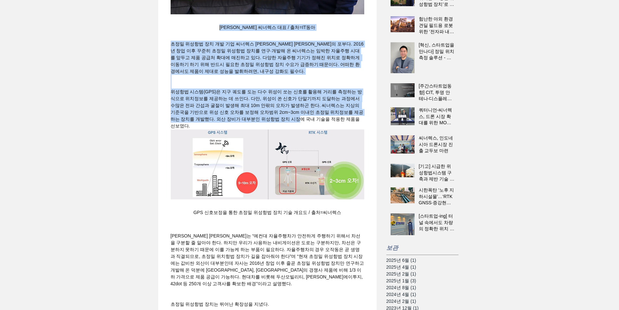
drag, startPoint x: 293, startPoint y: 119, endPoint x: 200, endPoint y: 46, distance: 118.0
click at [270, 74] on span "초정밀 위성항법 장치 개발 기업 씨너렉스 박재덕 대표의 포부다. 2016년 창업 이후 꾸준히 초정밀 위성항법 장치를 연구·개발해 온 씨너렉스는…" at bounding box center [267, 57] width 193 height 32
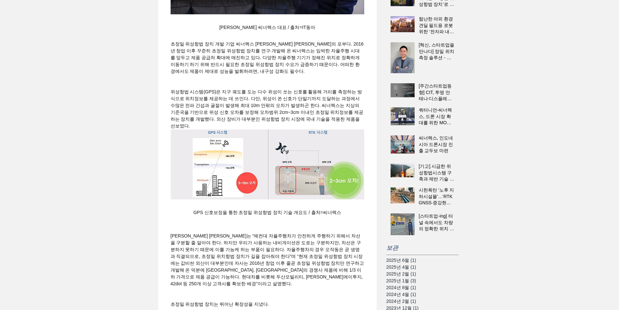
scroll to position [357, 0]
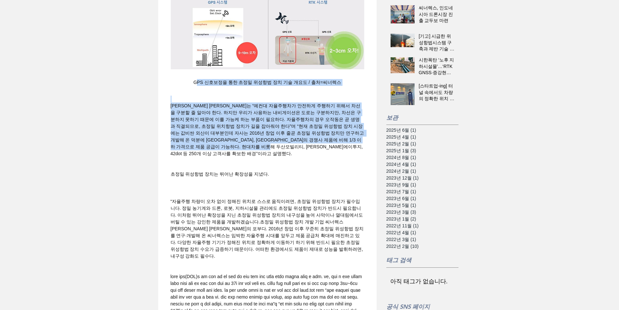
drag, startPoint x: 326, startPoint y: 154, endPoint x: 196, endPoint y: 100, distance: 140.4
click at [272, 128] on span "박재덕 대표는 “예컨대 자율주행차가 안전하게 주행하기 위해서 차선을 구분할 줄 알아야 한다. 하지만 우리가 사용하는 내비게이션은 도로는 구분하…" at bounding box center [268, 129] width 195 height 53
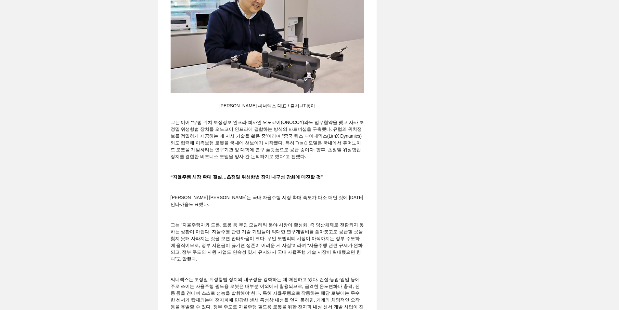
scroll to position [910, 0]
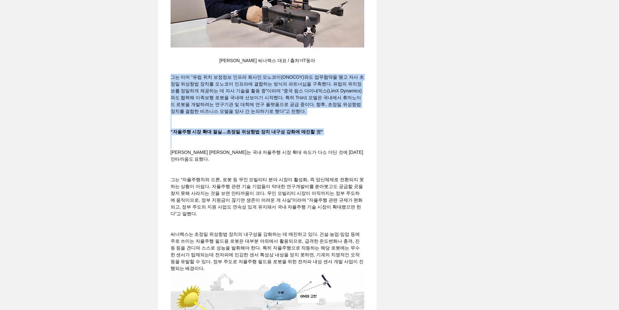
drag, startPoint x: 320, startPoint y: 216, endPoint x: 195, endPoint y: 143, distance: 145.1
click at [292, 114] on span "그는 이어 “유럽 위치 보정정보 인프라 회사인 오노코이(ONOCOY)와도 업무협약을 맺고 자사 초정밀 위성항법 장치를 오노코이 인프라에 결합하…" at bounding box center [267, 93] width 193 height 39
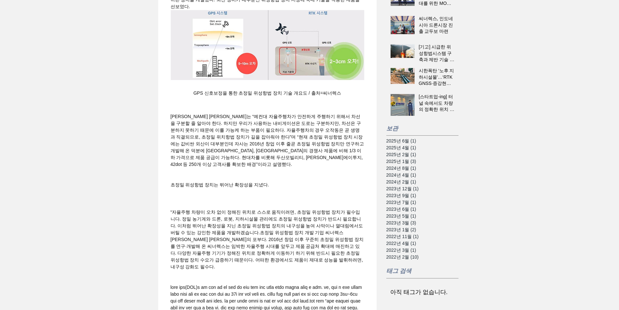
scroll to position [292, 0]
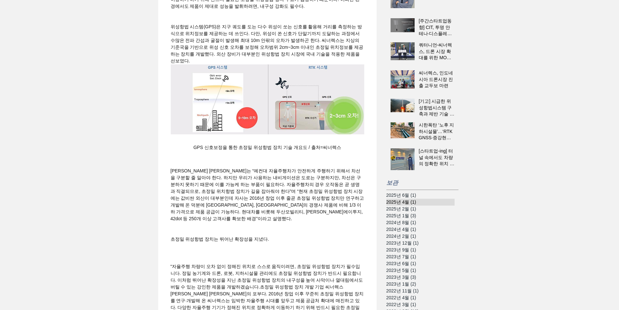
click at [394, 203] on span "2025년 4월 (1) 게시물 1개" at bounding box center [401, 202] width 30 height 7
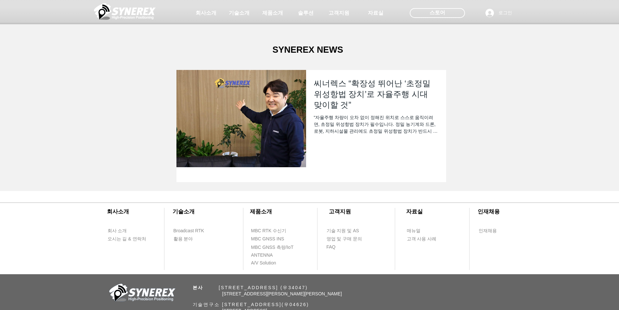
click at [337, 90] on div at bounding box center [309, 48] width 619 height 96
click at [311, 49] on div at bounding box center [309, 48] width 619 height 96
click at [274, 99] on div "초고정밀 위치정보 솔루션 Broadcast RTK #comp-kyq9tmhv svg [data-color="1"] {fill: #000000;…" at bounding box center [309, 49] width 619 height 99
click at [330, 121] on div "“자율주행 차량이 오차 없이 정해진 위치로 스스로 움직이려면, 초정밀 위성항법 장치가 필수입니다. 정밀 농기계와 드론, 로봇, 지하시설물 관리…" at bounding box center [376, 124] width 124 height 20
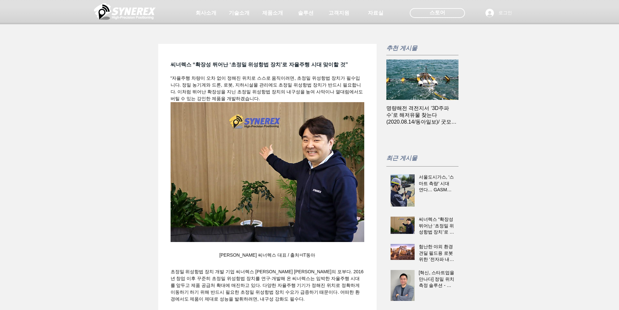
click at [418, 95] on div at bounding box center [309, 48] width 619 height 96
click at [426, 114] on h2 "명량해전 격전지서 ‘3D주파수’로 해저유물 찾는다(2020.08.14/동아일보)/ 굿모닝 대한민국 라이브 [찐현장속으로] 수중문화재 탐사 현장…" at bounding box center [422, 115] width 72 height 20
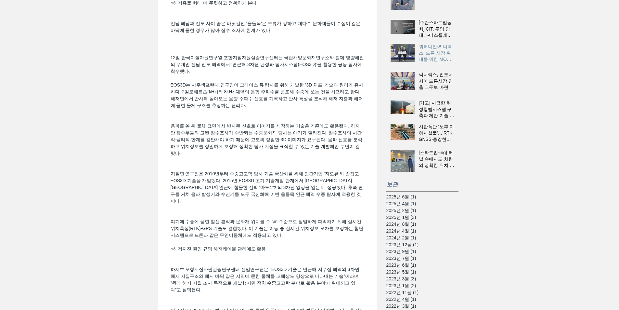
scroll to position [292, 0]
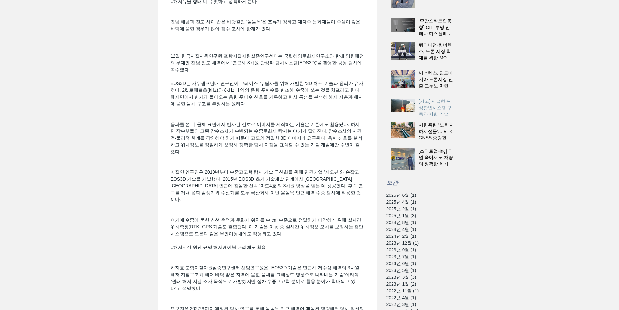
click at [431, 107] on h2 "[기고] 시급한 위성항법시스템 구축과 제반 기술 경쟁력 강화" at bounding box center [437, 107] width 36 height 19
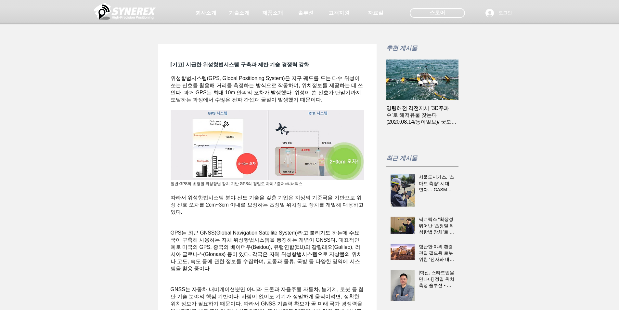
click at [312, 65] on div at bounding box center [309, 48] width 619 height 96
click at [395, 47] on div at bounding box center [309, 48] width 619 height 96
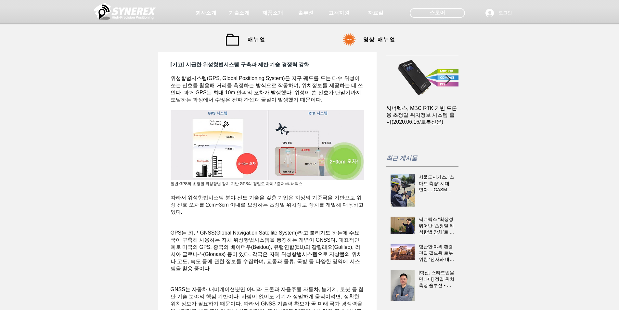
scroll to position [0, 72]
click at [129, 11] on img at bounding box center [125, 11] width 62 height 19
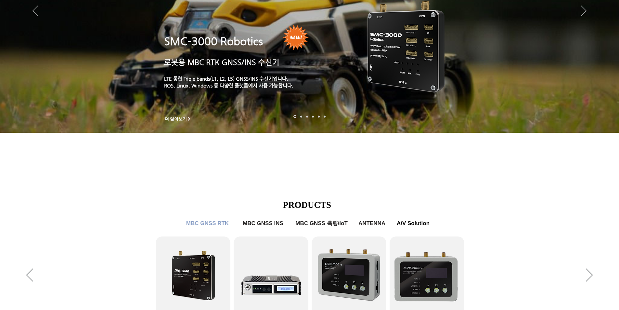
scroll to position [162, 0]
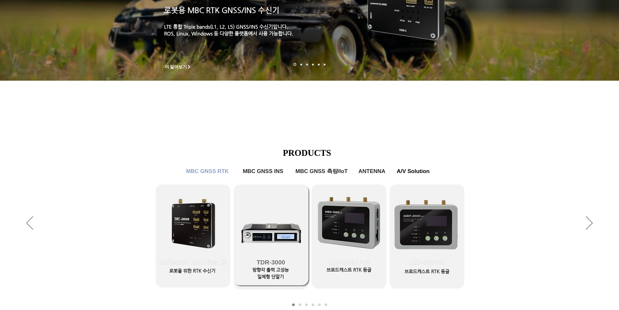
click at [270, 199] on link "TDR-3000" at bounding box center [271, 234] width 75 height 101
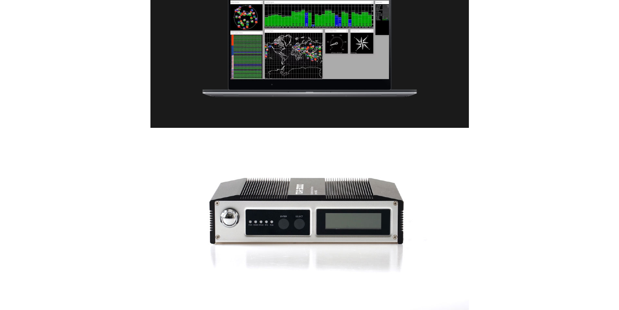
scroll to position [1495, 0]
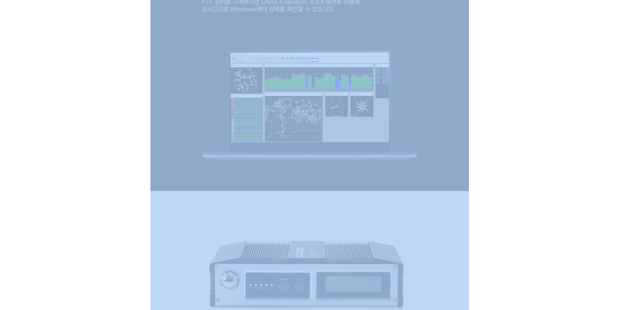
drag, startPoint x: 558, startPoint y: 249, endPoint x: 405, endPoint y: 239, distance: 152.7
drag, startPoint x: 512, startPoint y: 144, endPoint x: 230, endPoint y: 127, distance: 282.5
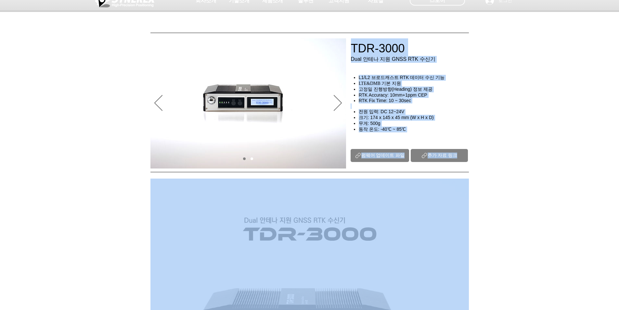
scroll to position [0, 0]
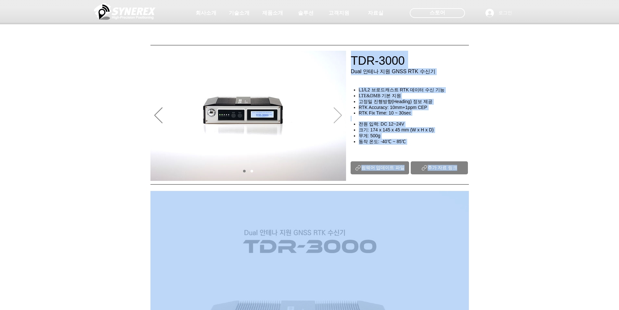
click at [335, 113] on icon "다음" at bounding box center [338, 115] width 8 height 16
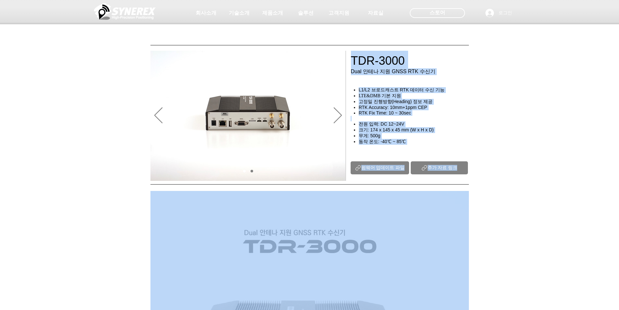
click at [446, 170] on span "추가 자료 링크" at bounding box center [443, 168] width 30 height 6
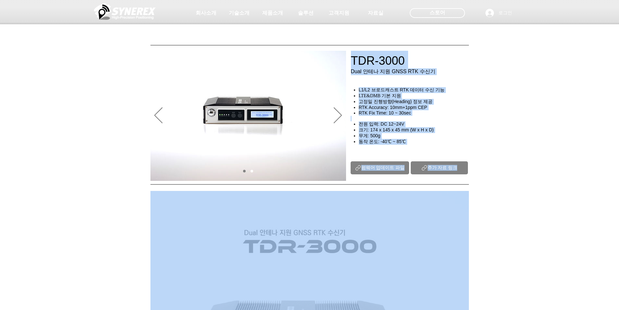
click at [126, 10] on img at bounding box center [125, 11] width 62 height 19
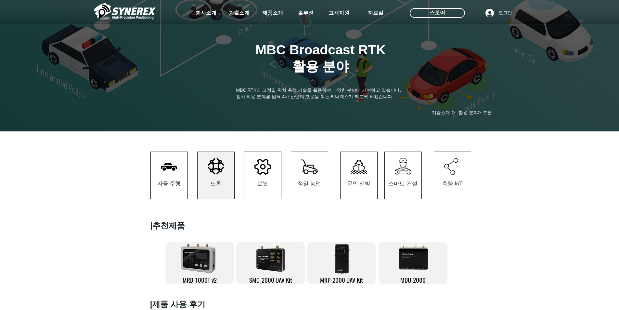
click at [136, 11] on img at bounding box center [125, 11] width 62 height 19
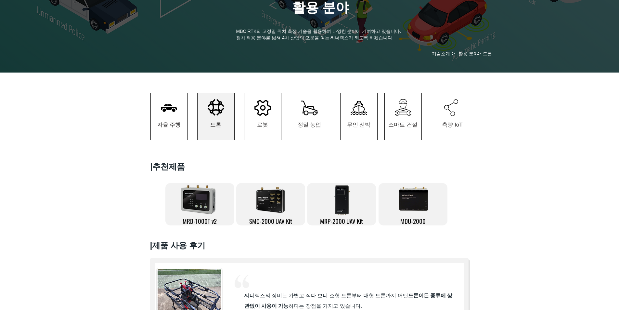
scroll to position [65, 0]
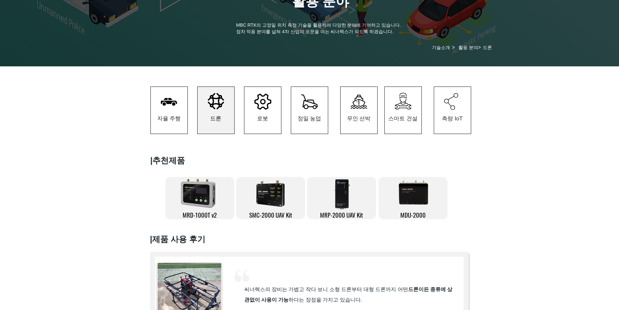
click at [216, 126] on span "드론" at bounding box center [216, 118] width 37 height 31
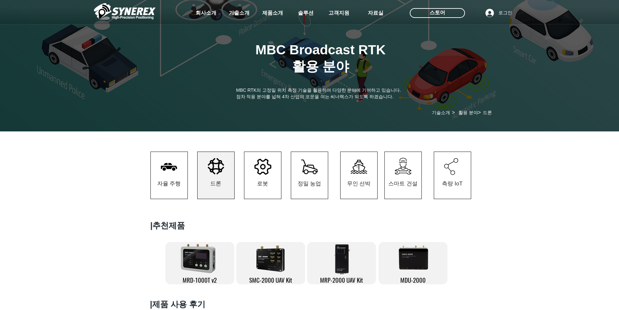
click at [265, 171] on icon "#comp-kzbihr6o1 svg [data-color="1"] {fill: #000000;}" at bounding box center [262, 167] width 17 height 16
click at [310, 182] on span "정밀 농업" at bounding box center [310, 183] width 24 height 7
click at [348, 182] on span "무인 선박" at bounding box center [359, 183] width 24 height 7
click at [407, 187] on span "스마트 건설" at bounding box center [402, 183] width 29 height 7
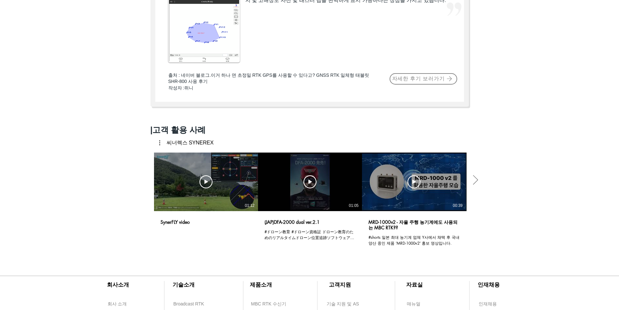
scroll to position [422, 0]
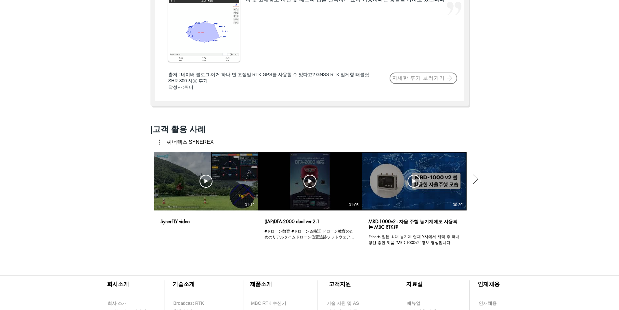
click at [477, 184] on icon "다음 동영상" at bounding box center [475, 178] width 5 height 9
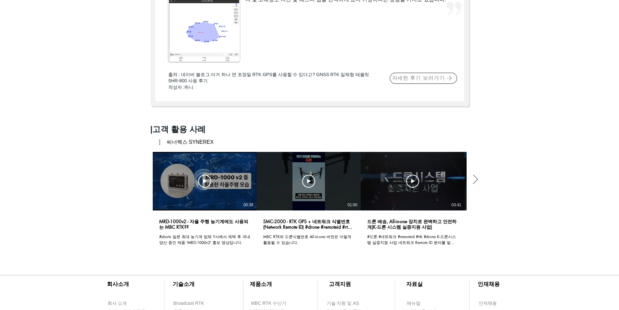
click at [477, 184] on icon "다음 동영상" at bounding box center [475, 178] width 5 height 9
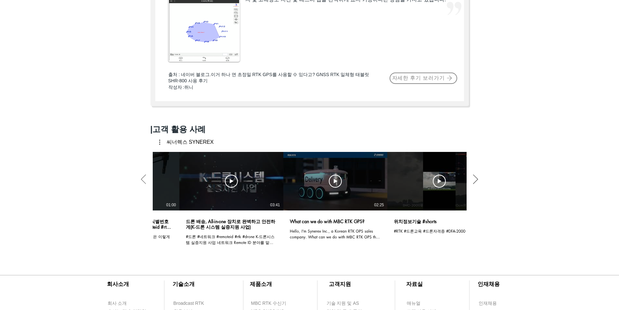
scroll to position [0, 417]
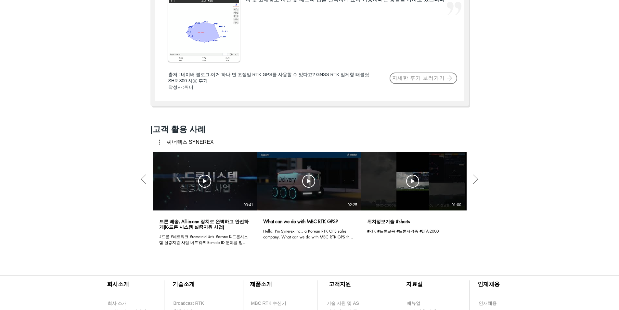
click at [420, 198] on div "동영상 보기 동영상 보기 01:00" at bounding box center [413, 181] width 104 height 58
click at [412, 187] on use "동영상 보기" at bounding box center [412, 180] width 13 height 13
click at [306, 187] on icon "동영상 보기" at bounding box center [308, 180] width 13 height 13
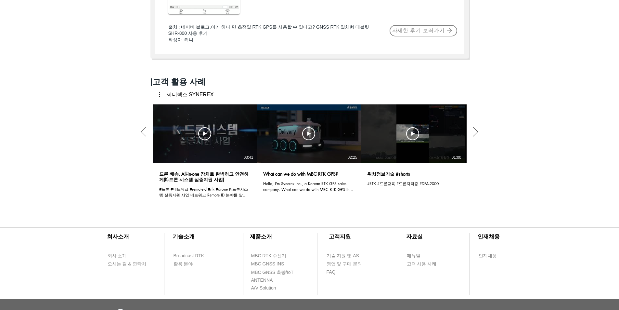
scroll to position [520, 0]
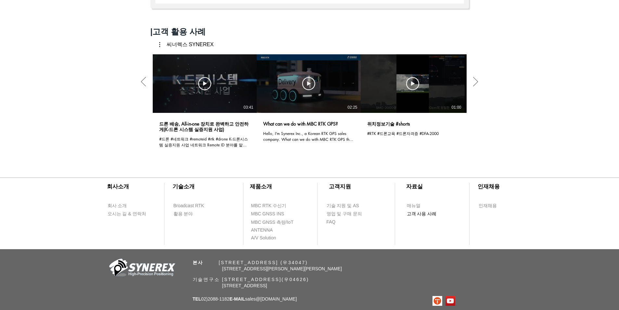
click at [420, 217] on span "고객 사용 사례" at bounding box center [422, 214] width 30 height 6
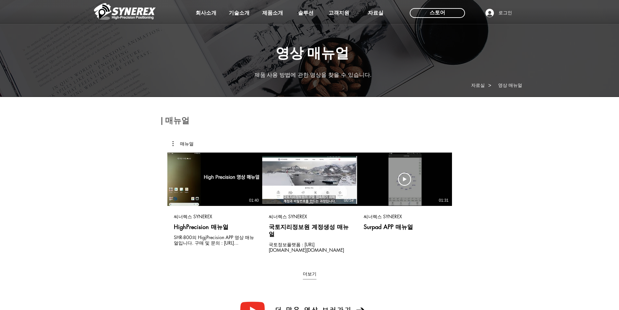
scroll to position [130, 0]
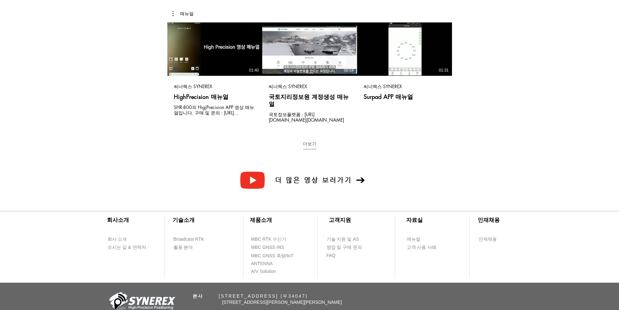
click at [309, 141] on button "더보기" at bounding box center [310, 145] width 14 height 9
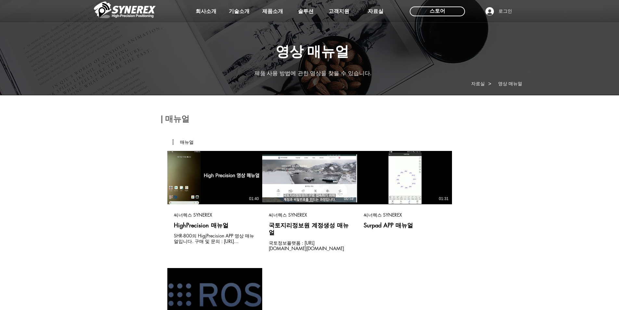
scroll to position [0, 0]
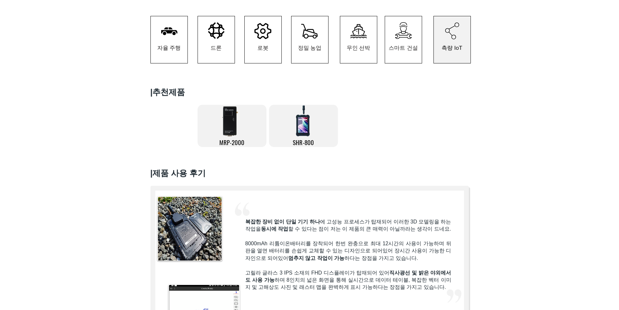
scroll to position [130, 0]
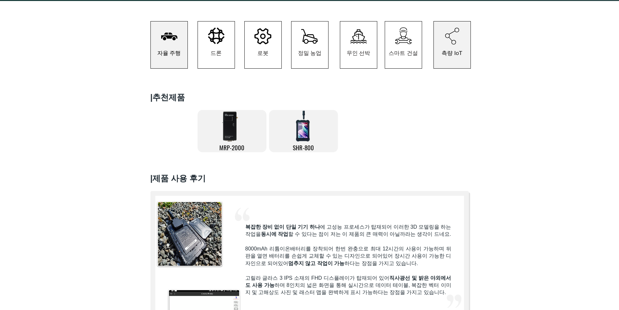
click at [170, 52] on span "자율 주행" at bounding box center [169, 52] width 24 height 7
click at [222, 56] on span "드론" at bounding box center [216, 53] width 37 height 31
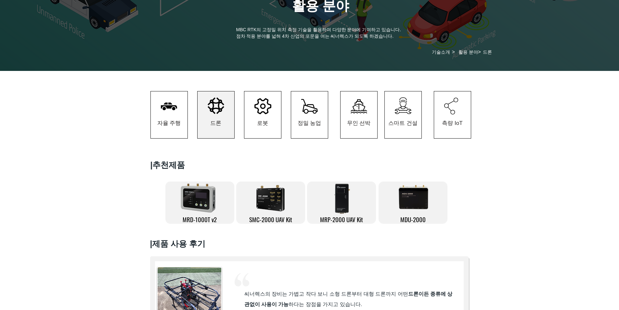
scroll to position [97, 0]
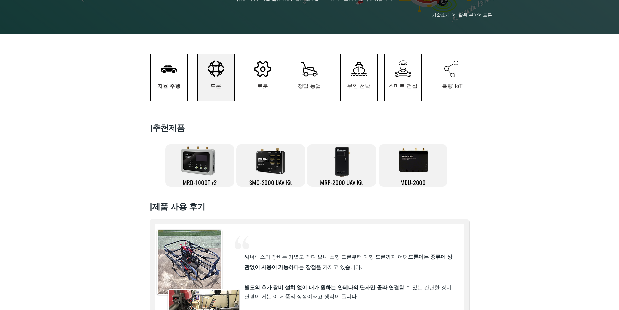
click at [267, 77] on icon "#comp-kzbihr6o1 svg [data-color="1"] {fill: #000000;}" at bounding box center [262, 69] width 17 height 16
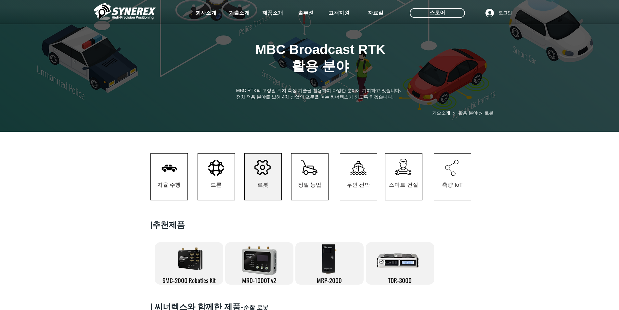
scroll to position [32, 0]
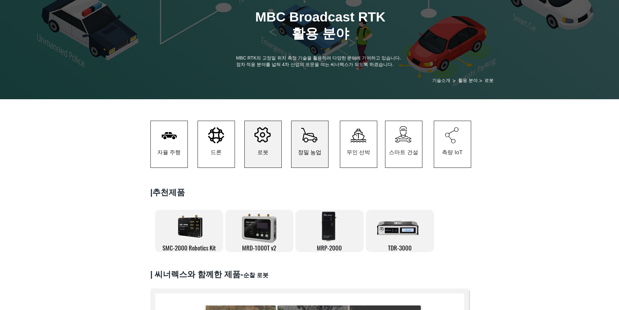
click at [315, 156] on span "정밀 농업" at bounding box center [310, 151] width 24 height 7
click at [313, 150] on span "정밀 농업" at bounding box center [309, 152] width 37 height 30
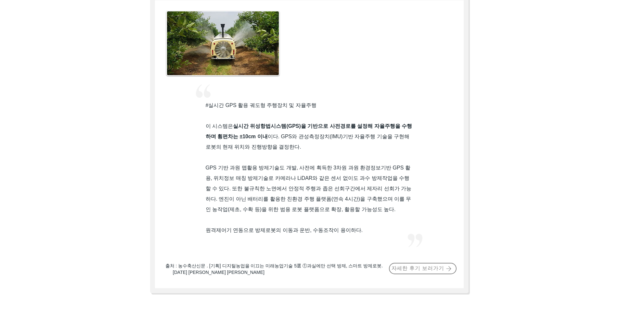
scroll to position [487, 0]
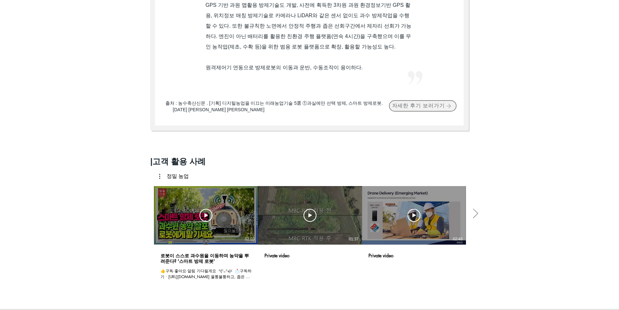
click at [408, 109] on span "자세한 후기 보러가기" at bounding box center [418, 105] width 53 height 7
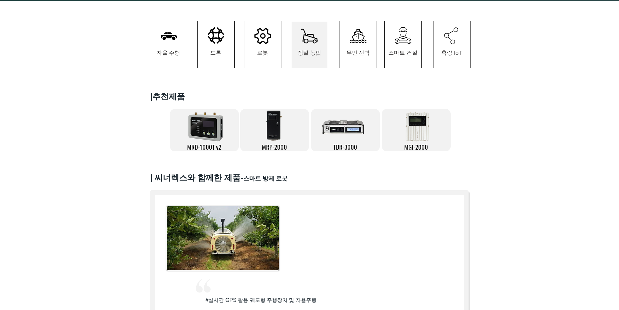
scroll to position [130, 0]
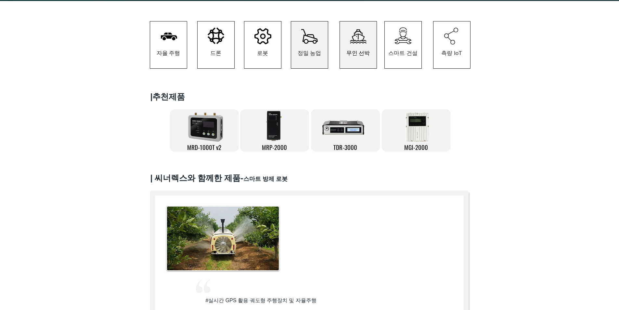
click at [362, 56] on span "무인 선박" at bounding box center [358, 52] width 24 height 7
